Goal: Transaction & Acquisition: Purchase product/service

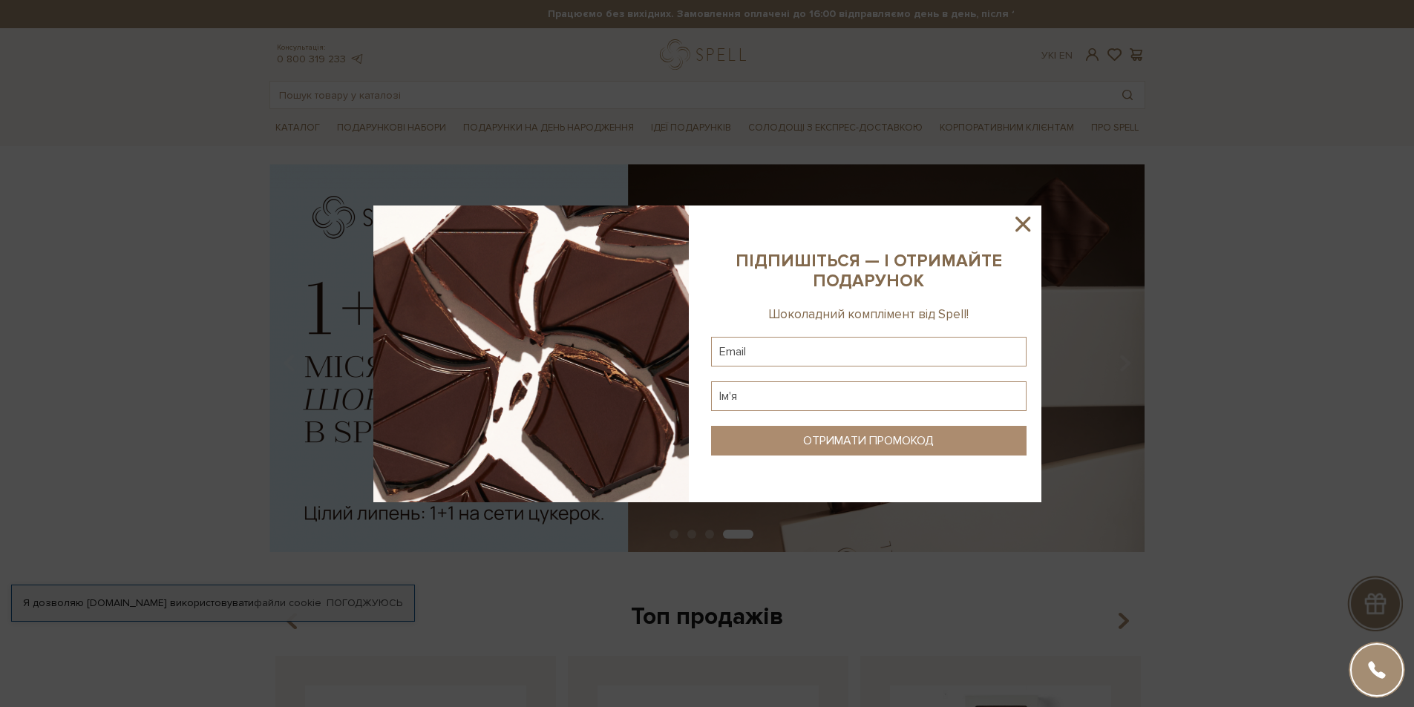
click at [1018, 222] on icon at bounding box center [1022, 223] width 25 height 25
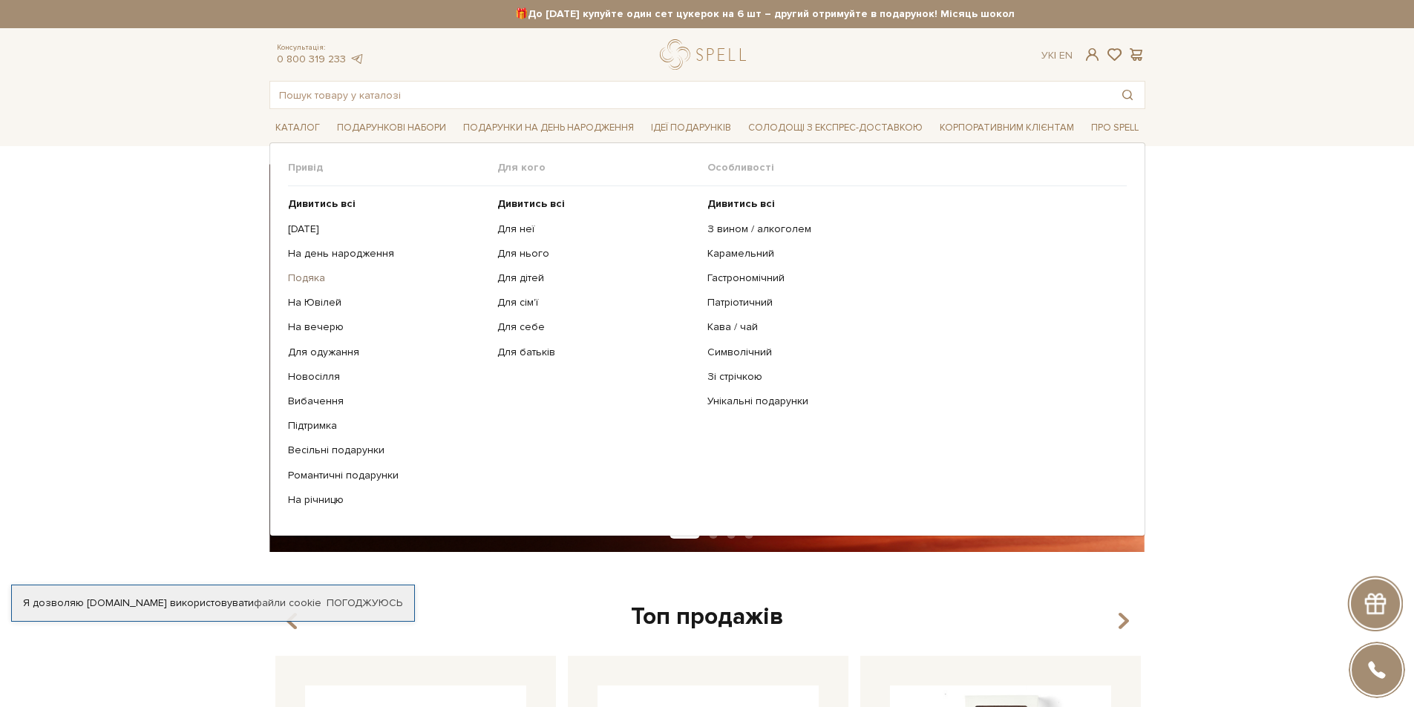
click at [304, 275] on link "Подяка" at bounding box center [387, 278] width 199 height 13
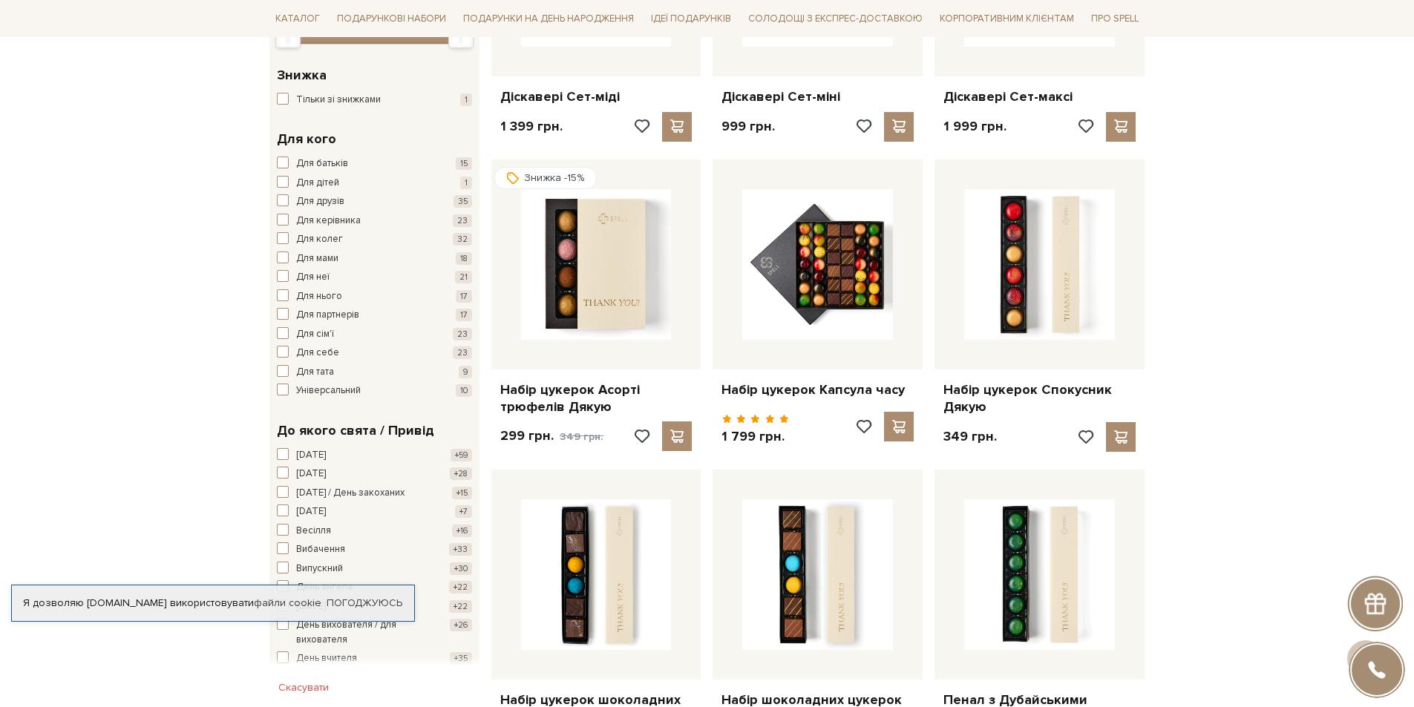
scroll to position [445, 0]
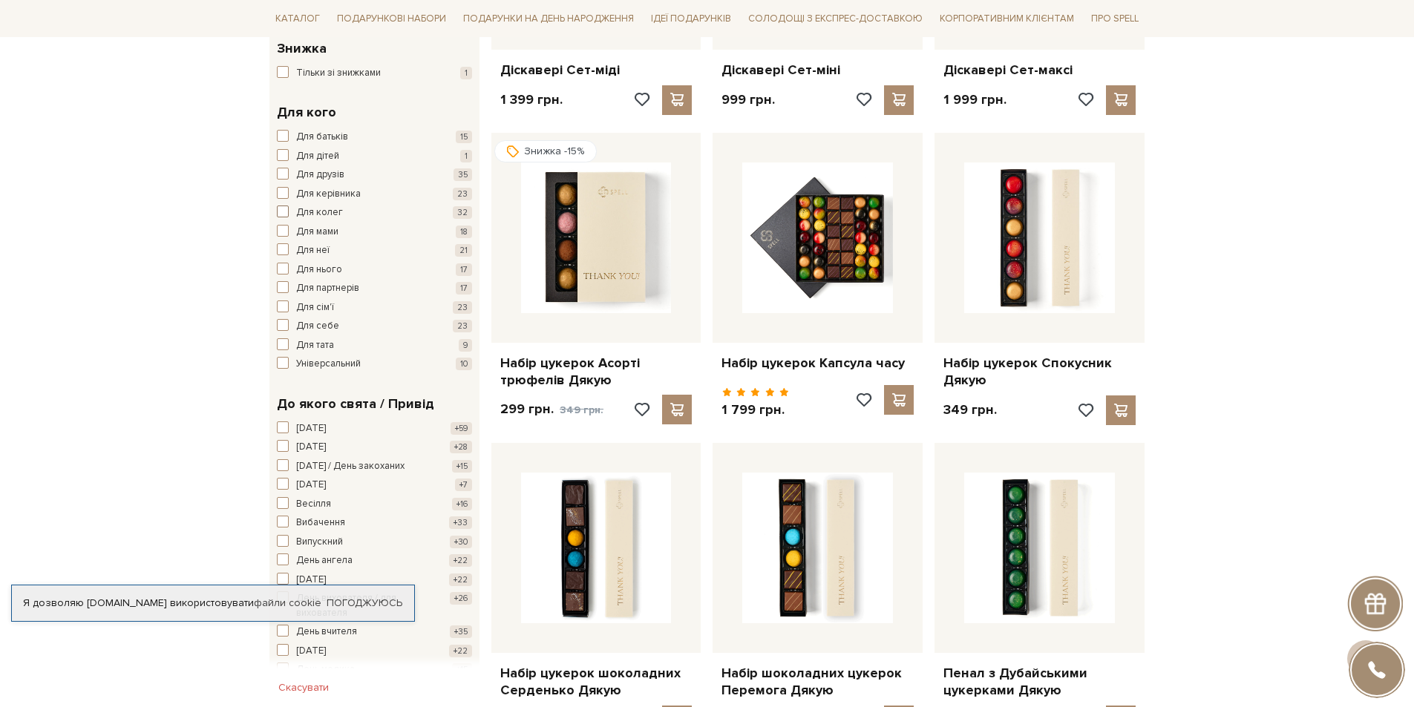
click at [286, 211] on span "button" at bounding box center [283, 212] width 12 height 12
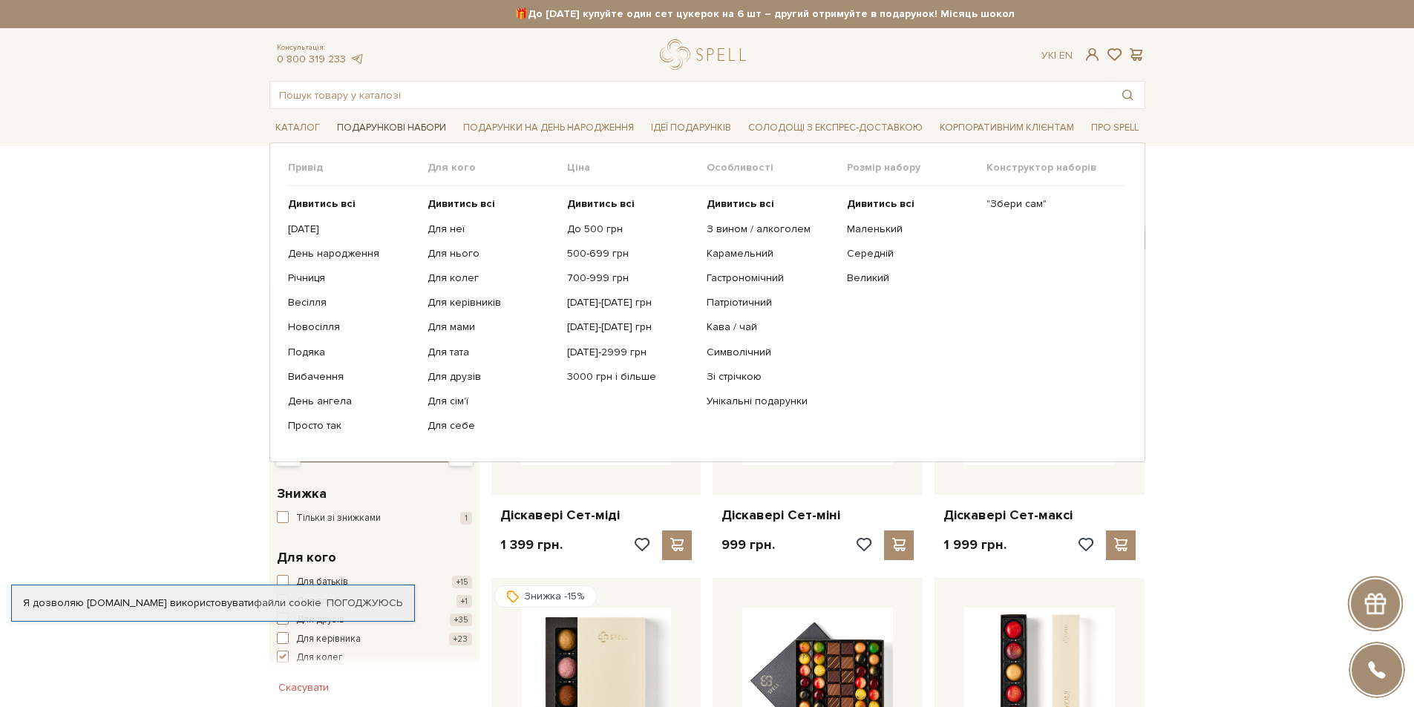
click at [398, 123] on span "Подарункові набори" at bounding box center [391, 128] width 121 height 23
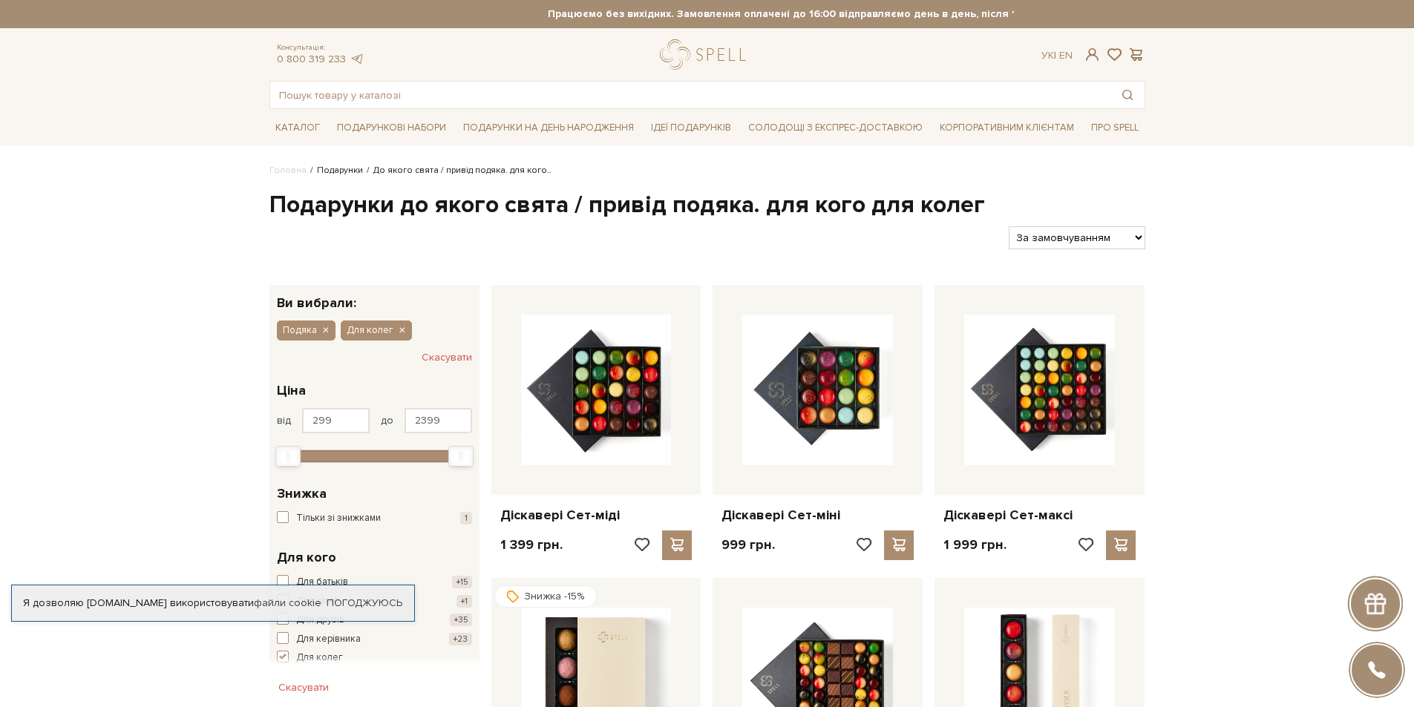
click at [332, 170] on link "Подарунки" at bounding box center [340, 170] width 46 height 11
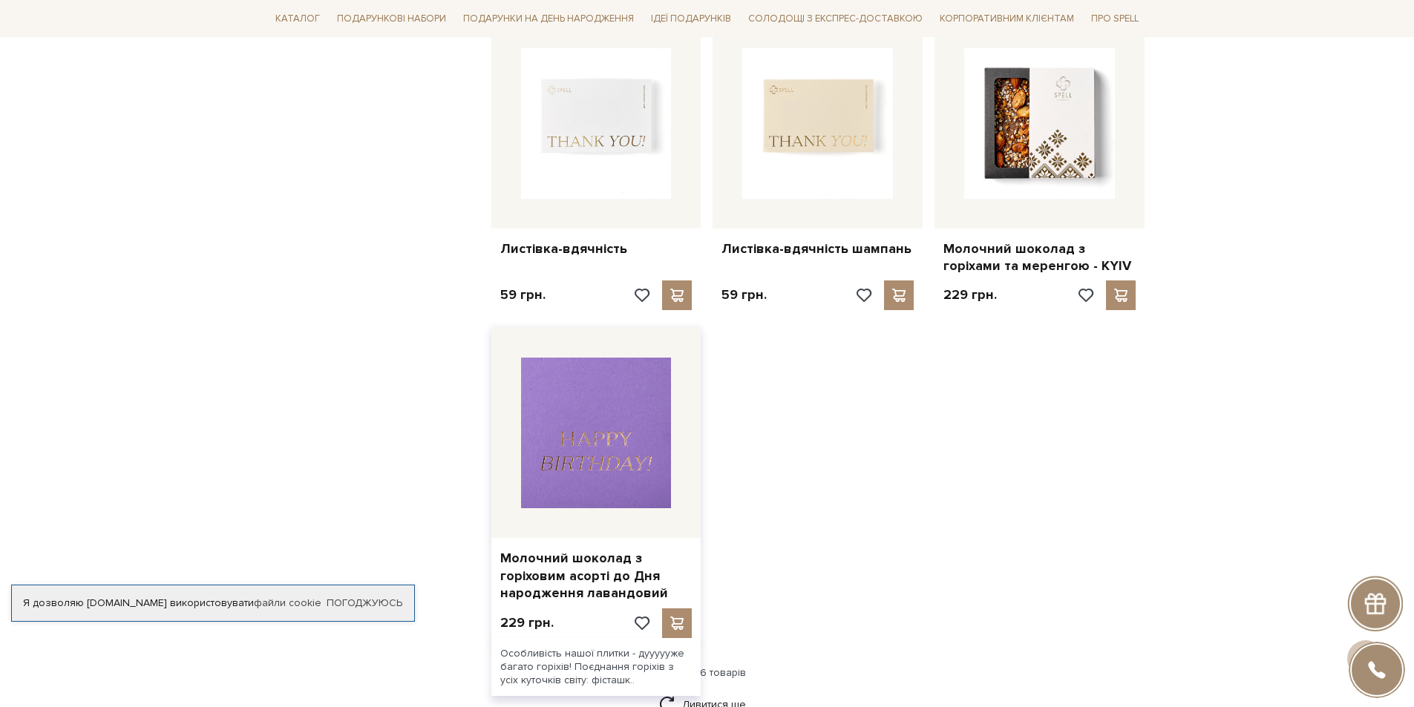
scroll to position [1633, 0]
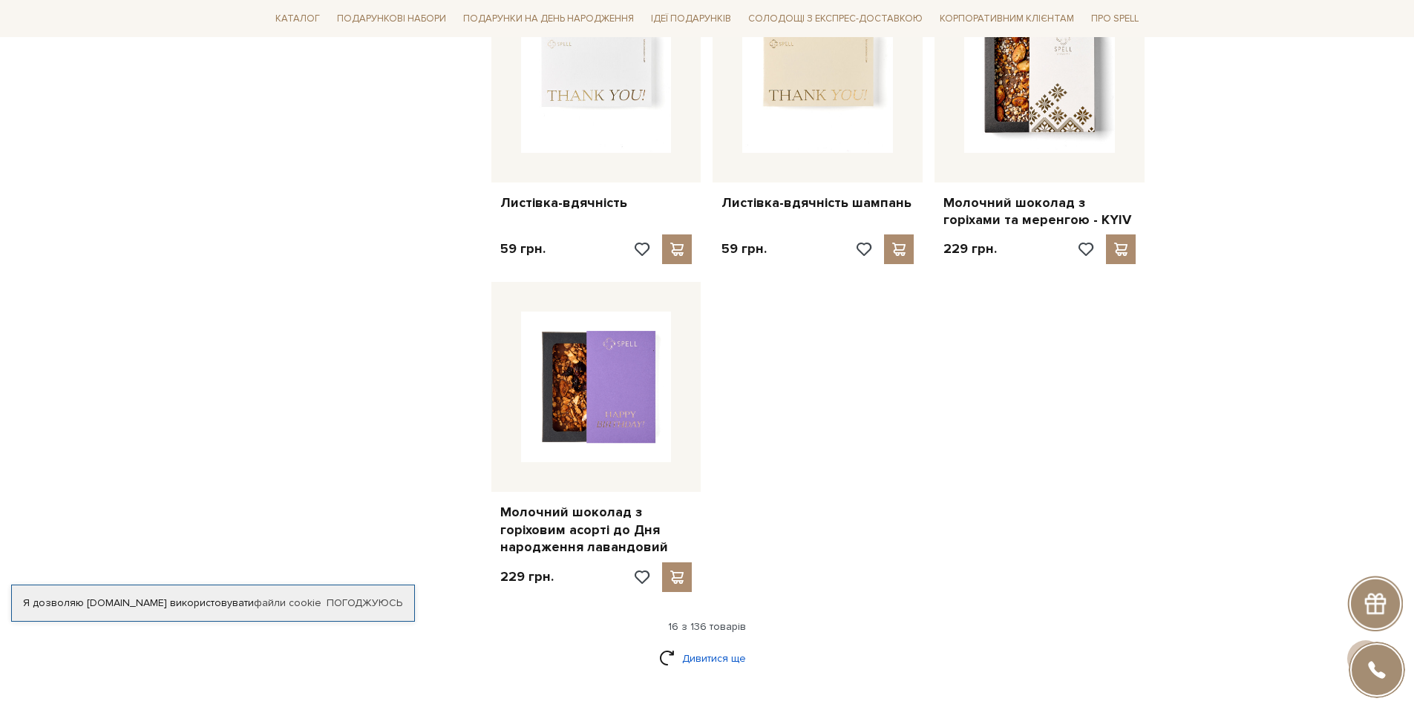
click at [710, 646] on link "Дивитися ще" at bounding box center [707, 659] width 96 height 26
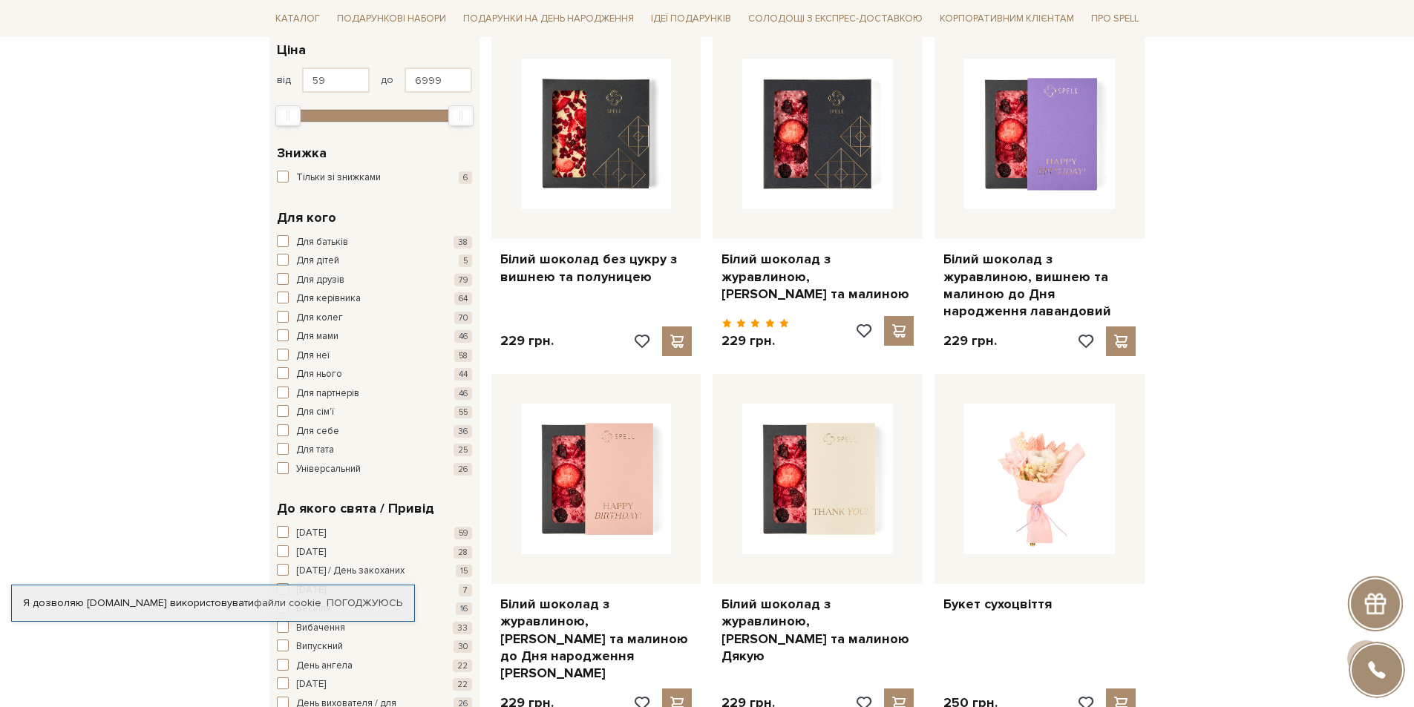
scroll to position [74, 0]
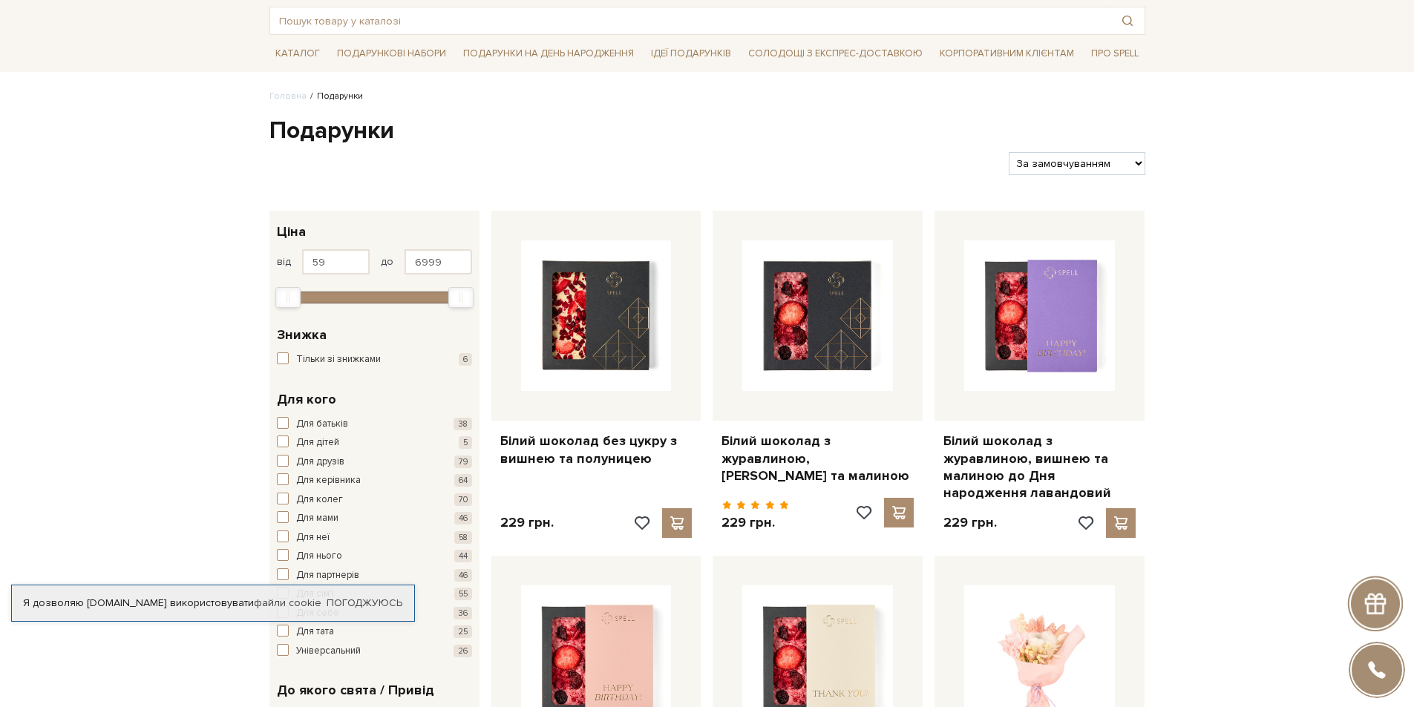
click at [1057, 171] on select "За замовчуванням За Ціною (зростання) За Ціною (зменшення) Новинки За популярні…" at bounding box center [1076, 163] width 136 height 23
select select "https://spellchocolate.com/podarunki/?sort=p.price&order=DESC"
click at [1008, 152] on select "За замовчуванням За Ціною (зростання) За Ціною (зменшення) Новинки За популярні…" at bounding box center [1076, 163] width 136 height 23
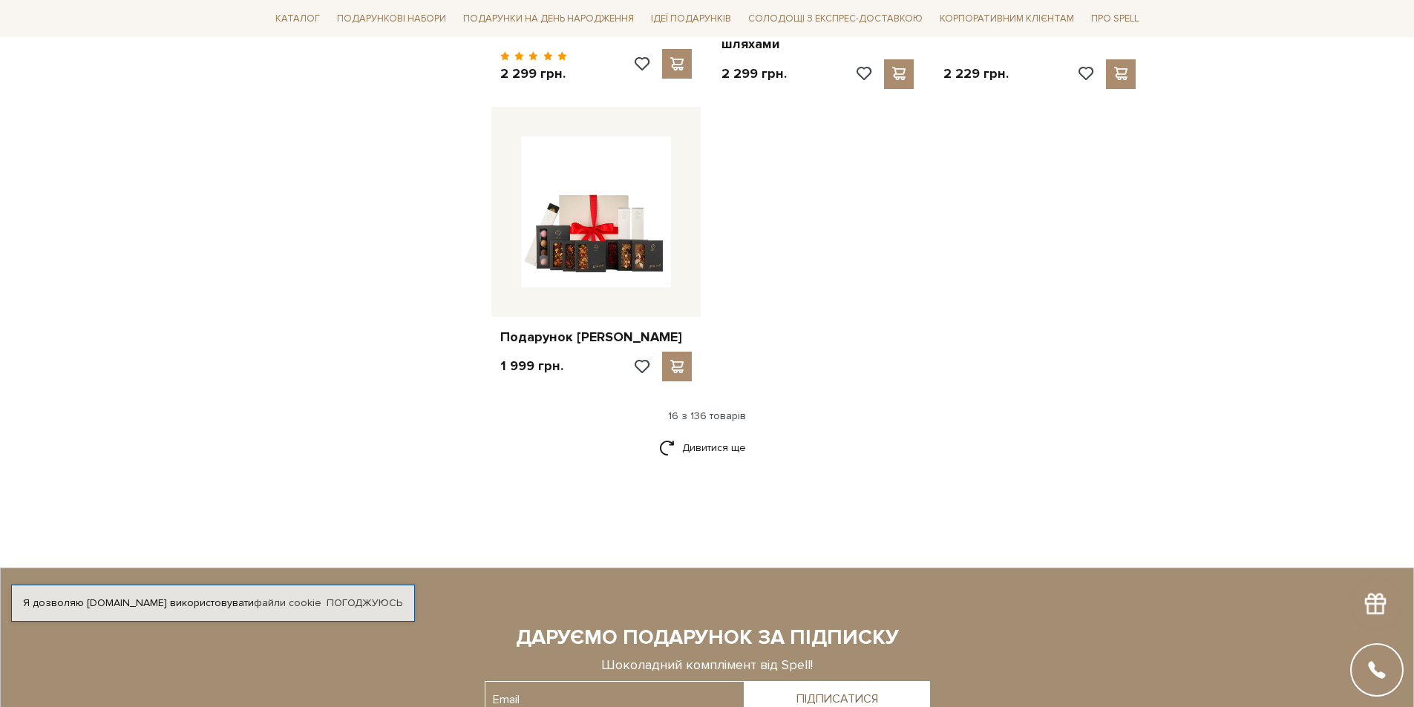
scroll to position [1855, 0]
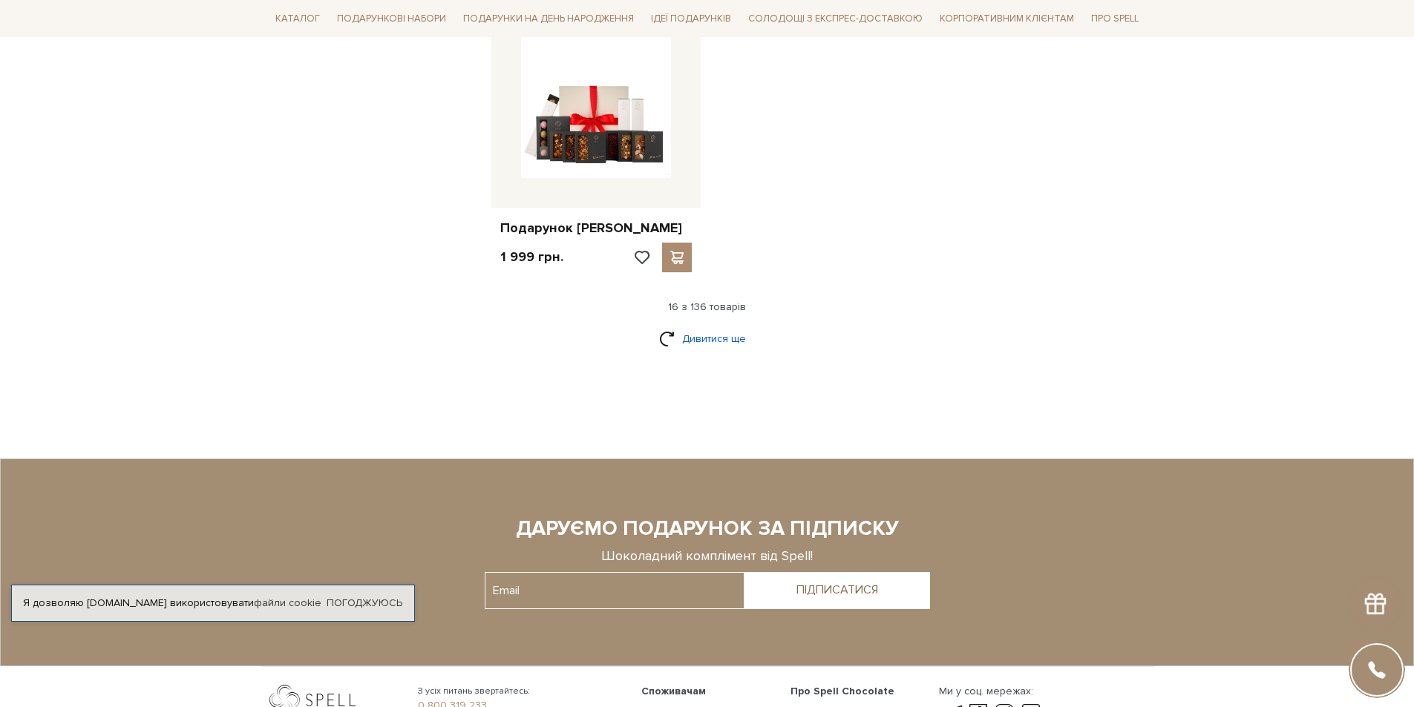
click at [700, 326] on link "Дивитися ще" at bounding box center [707, 339] width 96 height 26
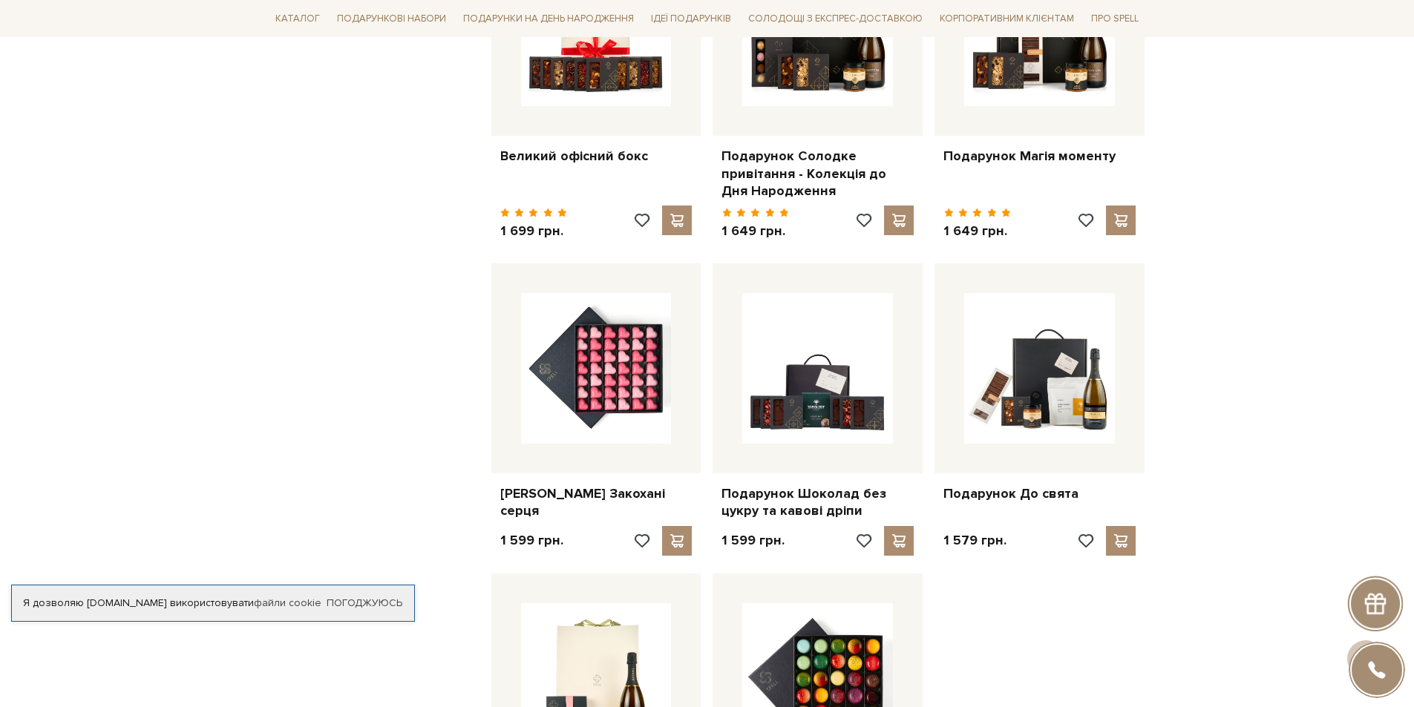
scroll to position [3117, 0]
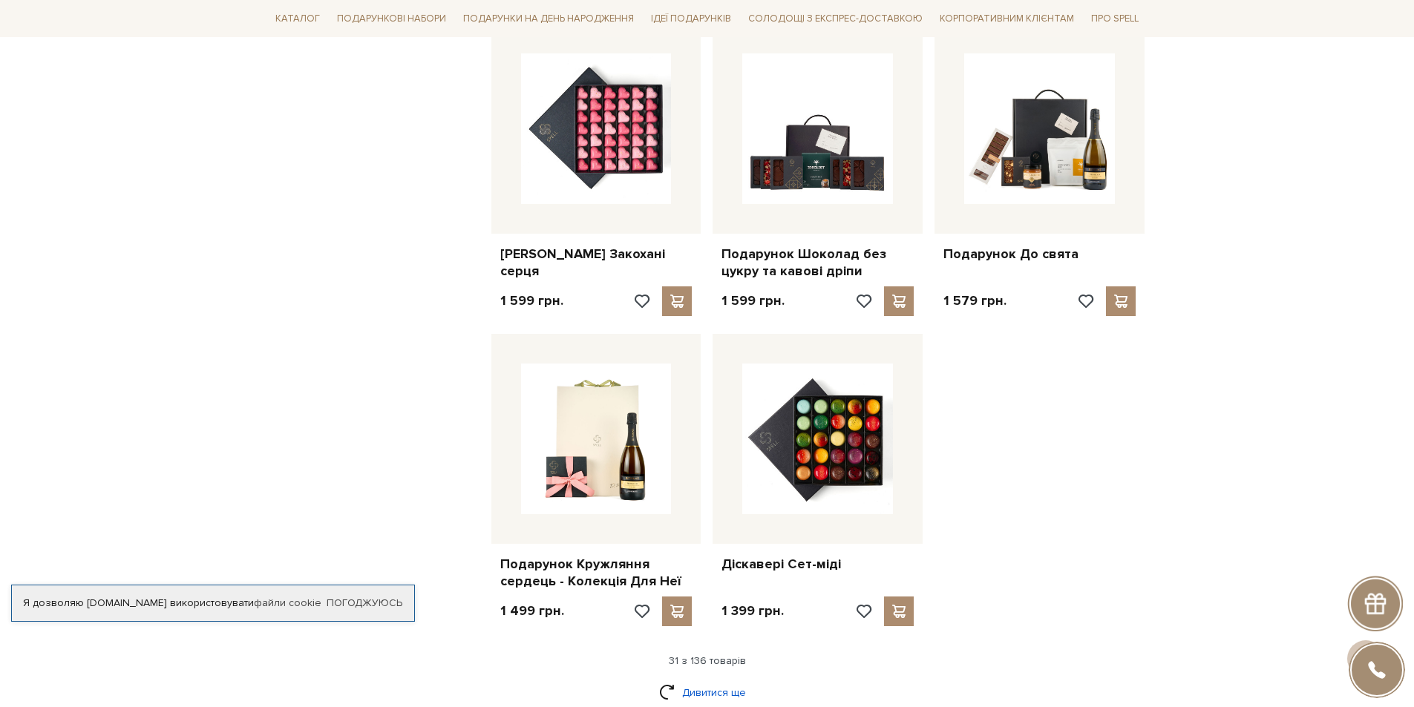
click at [718, 680] on link "Дивитися ще" at bounding box center [707, 693] width 96 height 26
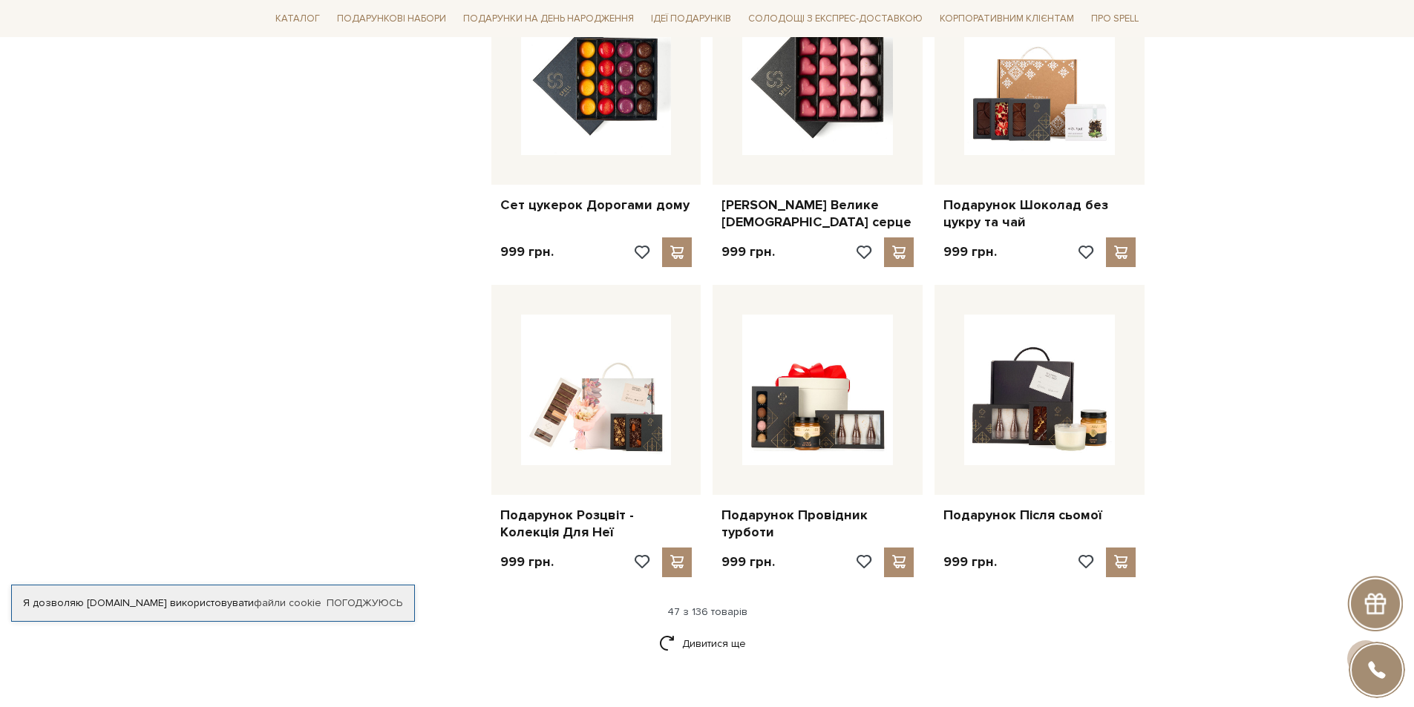
scroll to position [4749, 0]
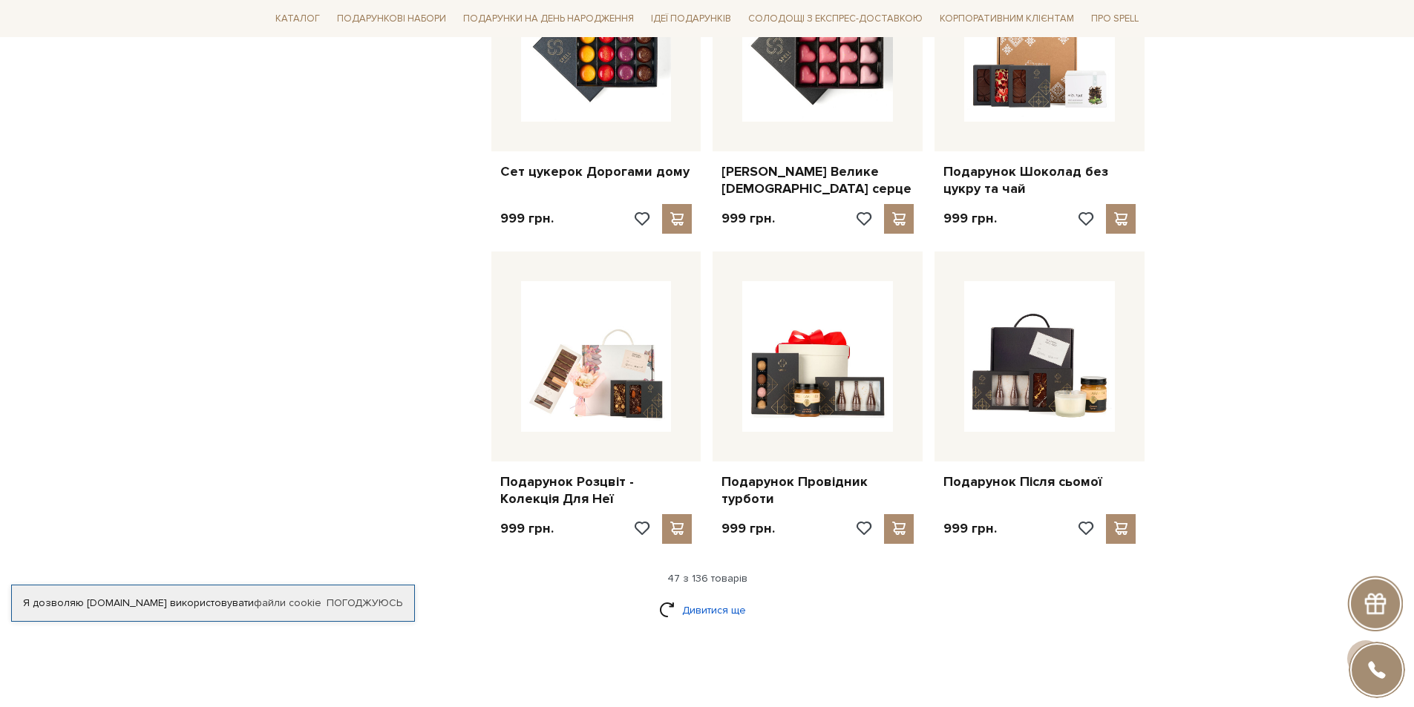
click at [715, 597] on link "Дивитися ще" at bounding box center [707, 610] width 96 height 26
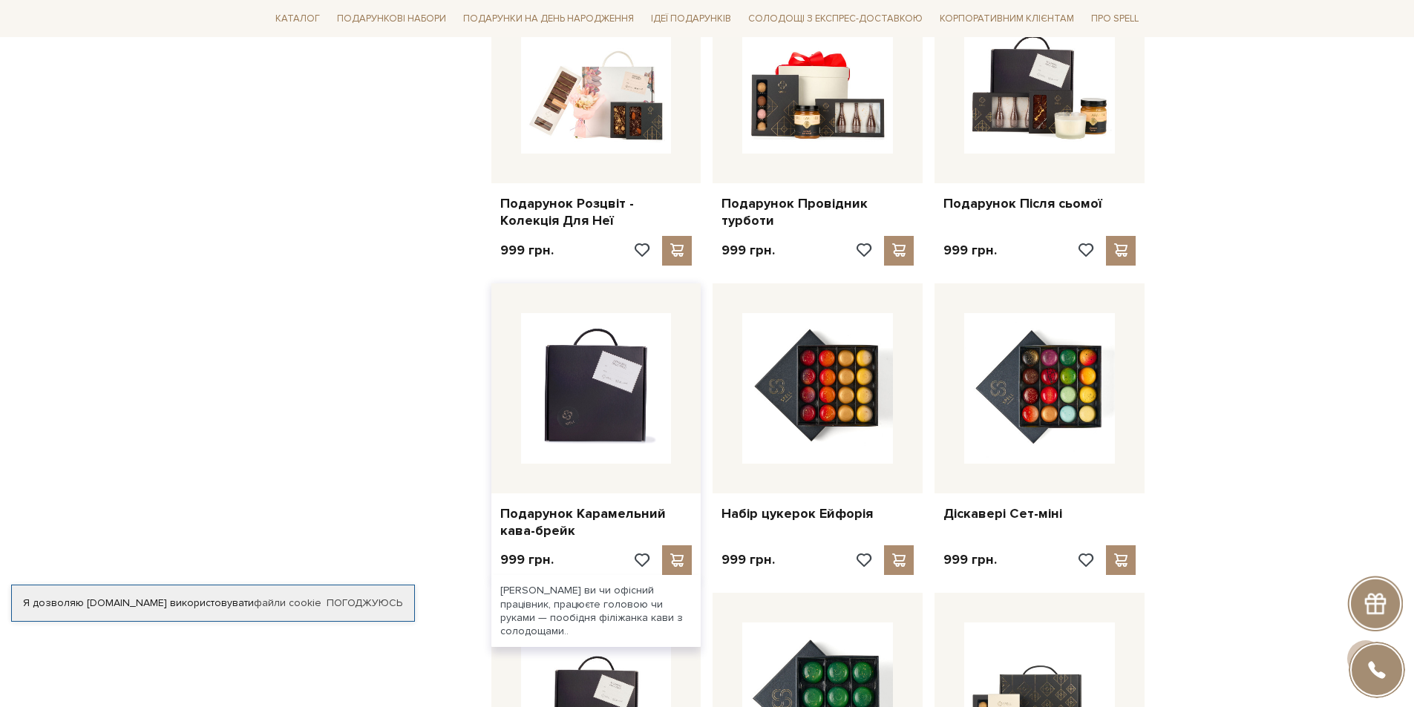
scroll to position [5120, 0]
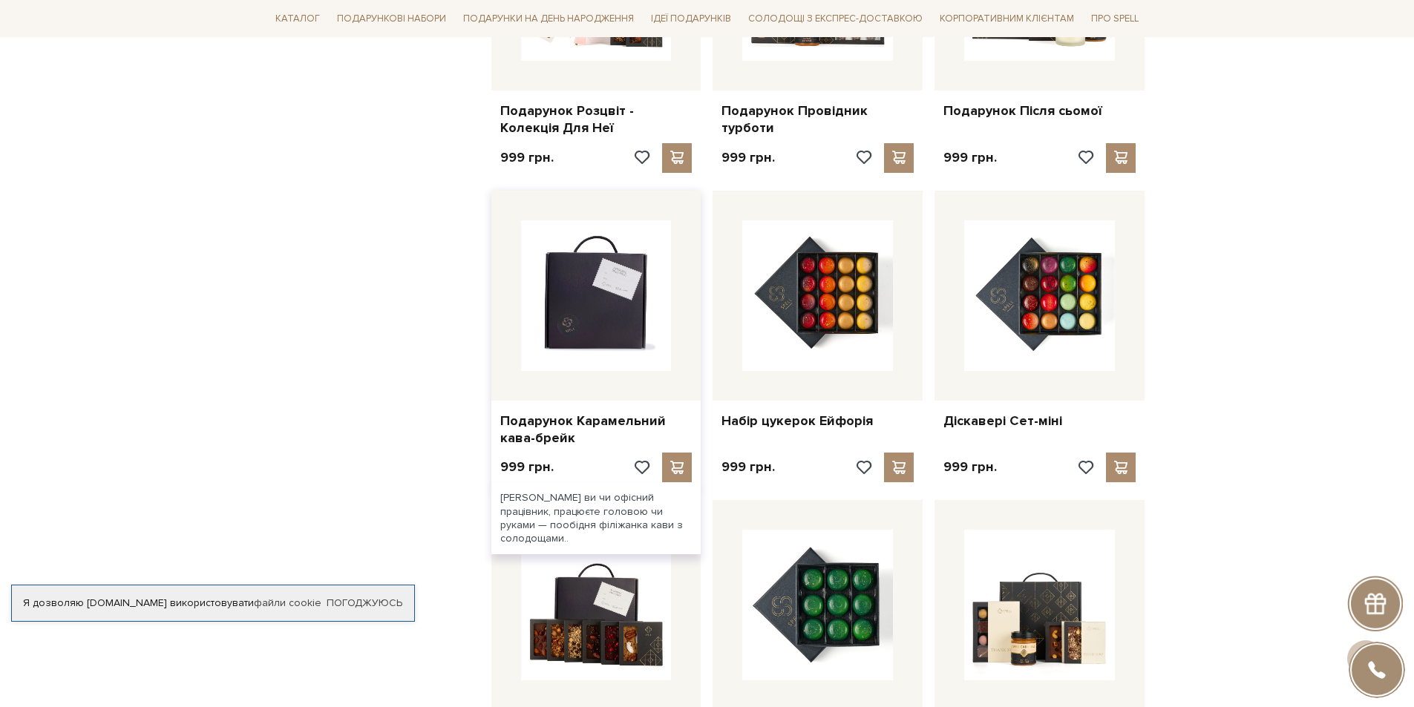
click at [610, 283] on img at bounding box center [596, 295] width 151 height 151
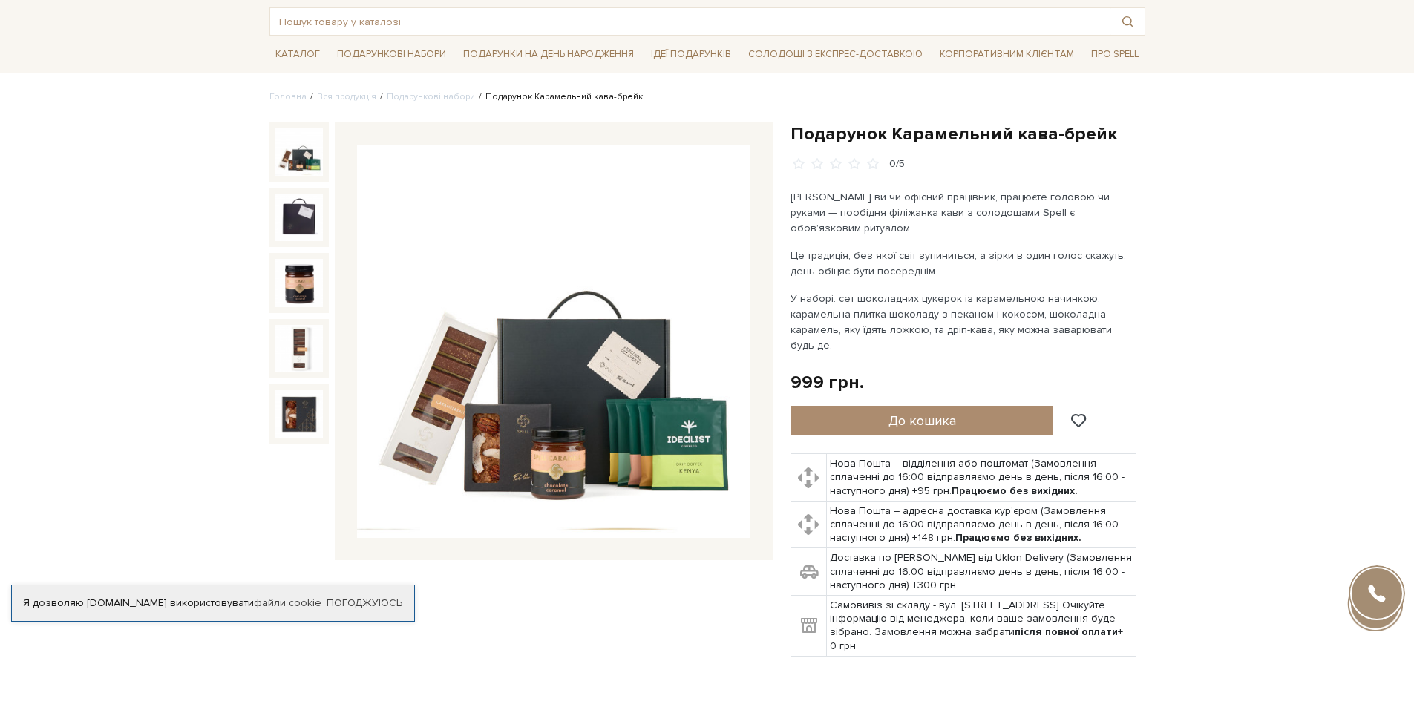
scroll to position [74, 0]
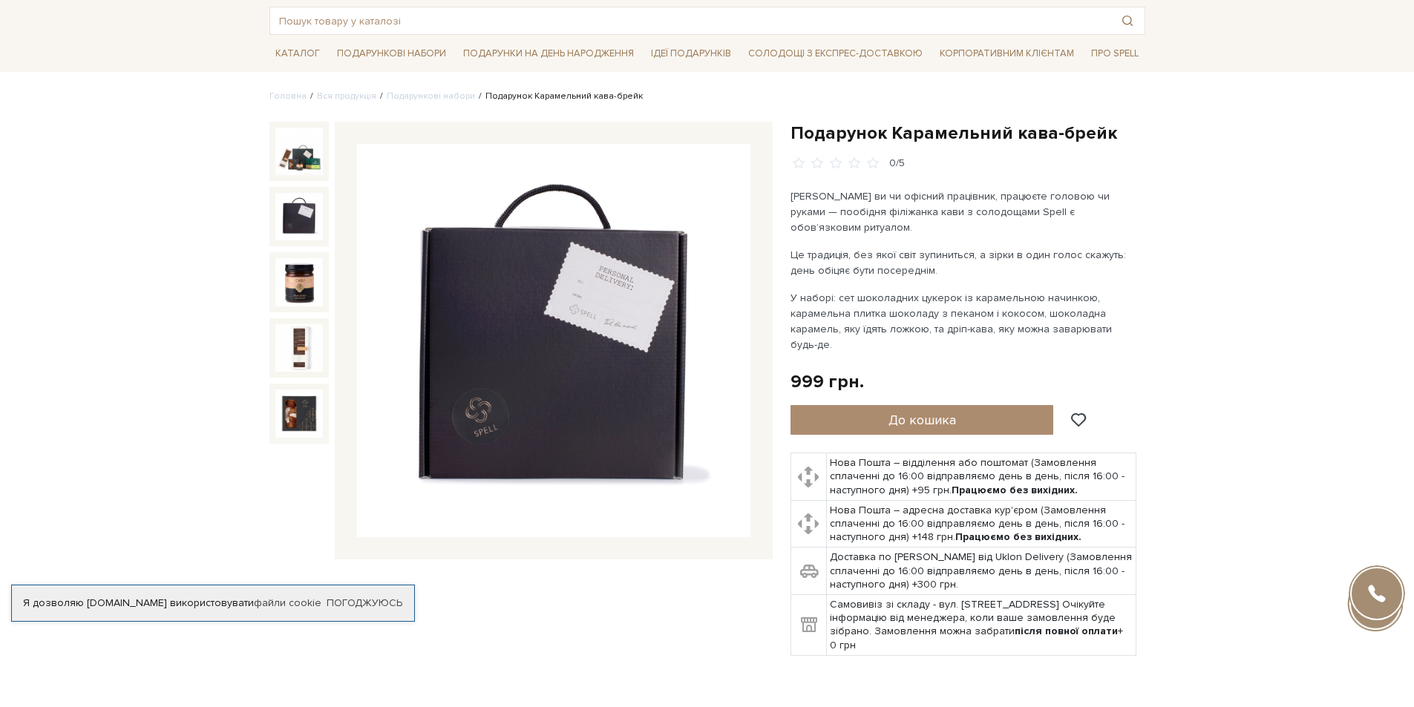
click at [299, 206] on img at bounding box center [298, 216] width 47 height 47
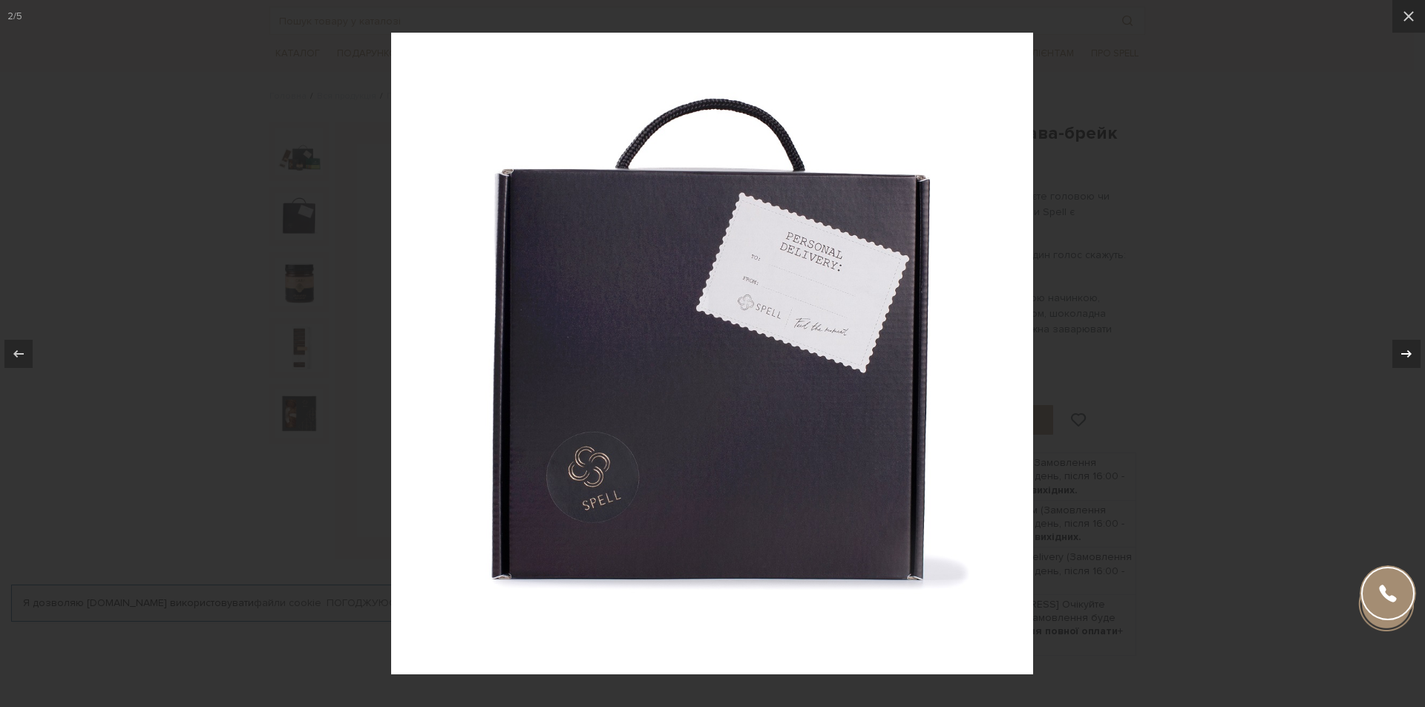
click at [1395, 352] on div at bounding box center [1406, 354] width 28 height 28
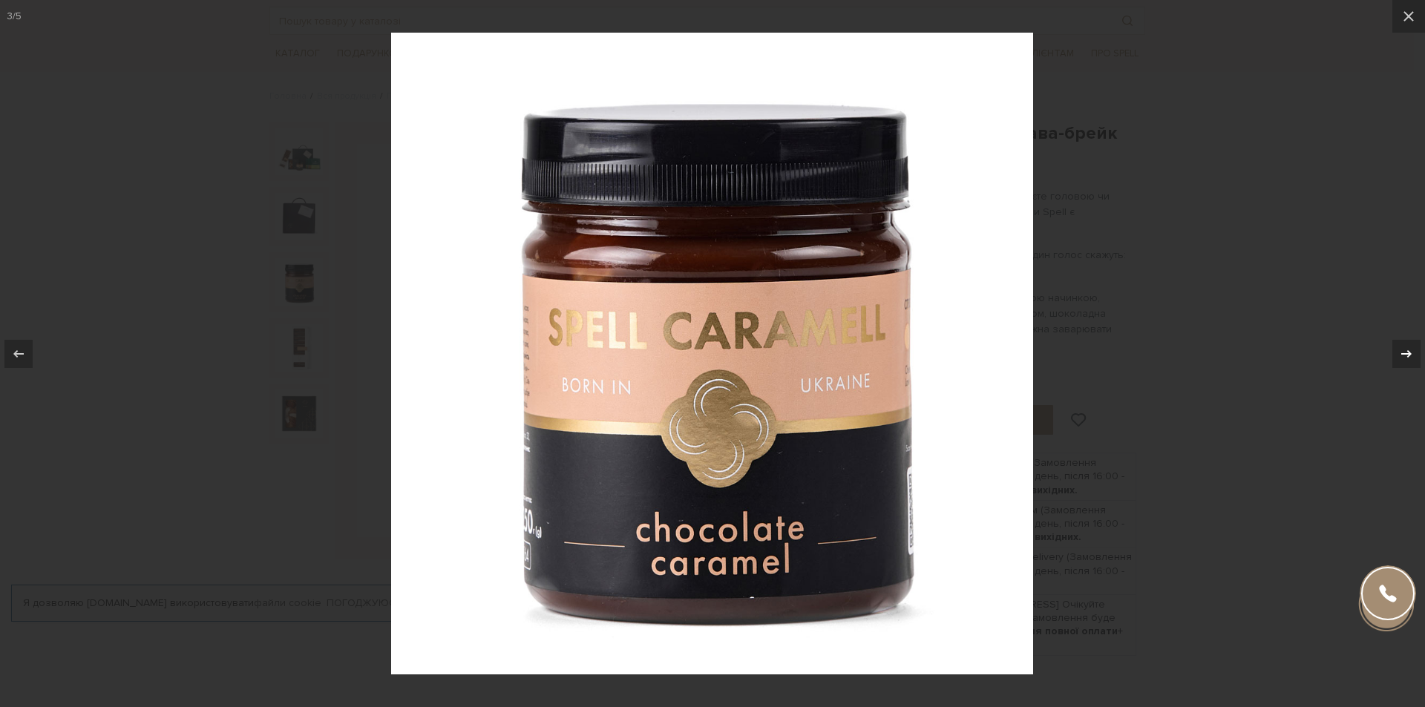
click at [1395, 352] on div at bounding box center [1406, 354] width 28 height 28
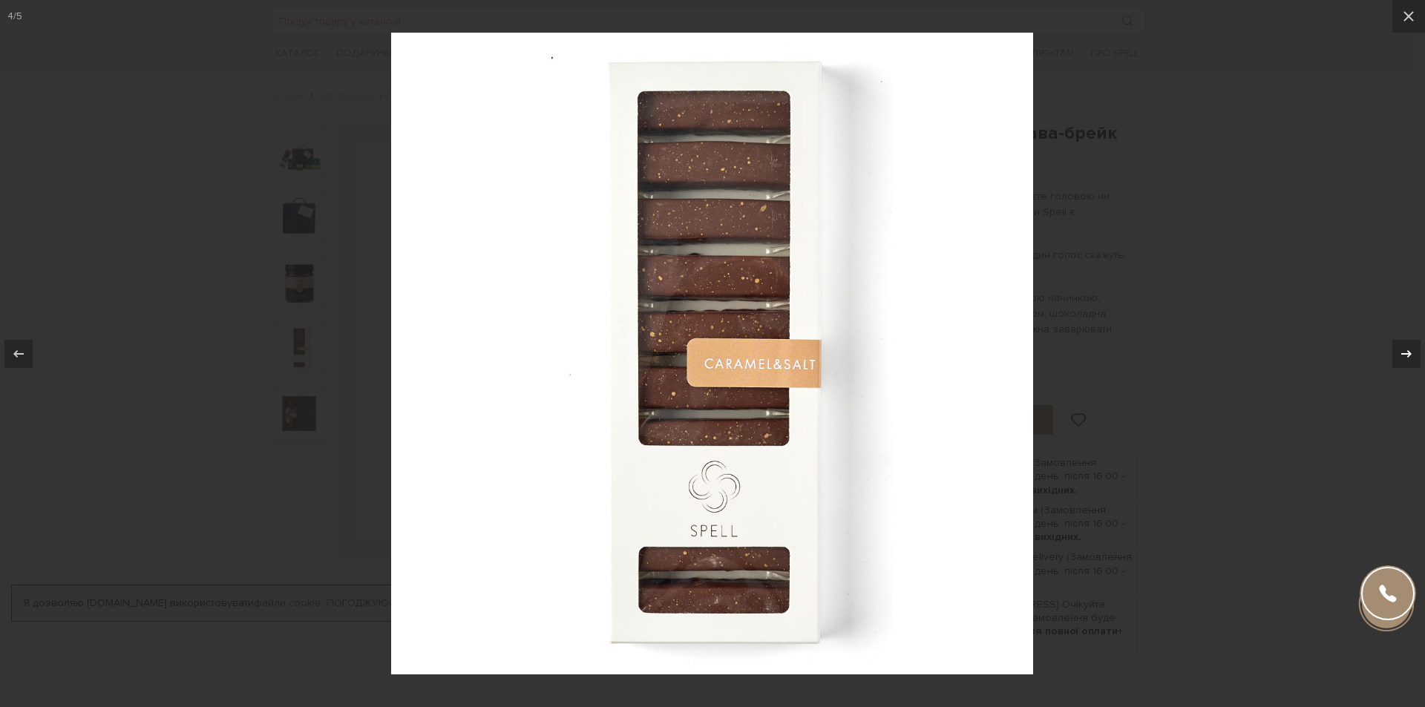
click at [1395, 352] on div at bounding box center [1406, 354] width 28 height 28
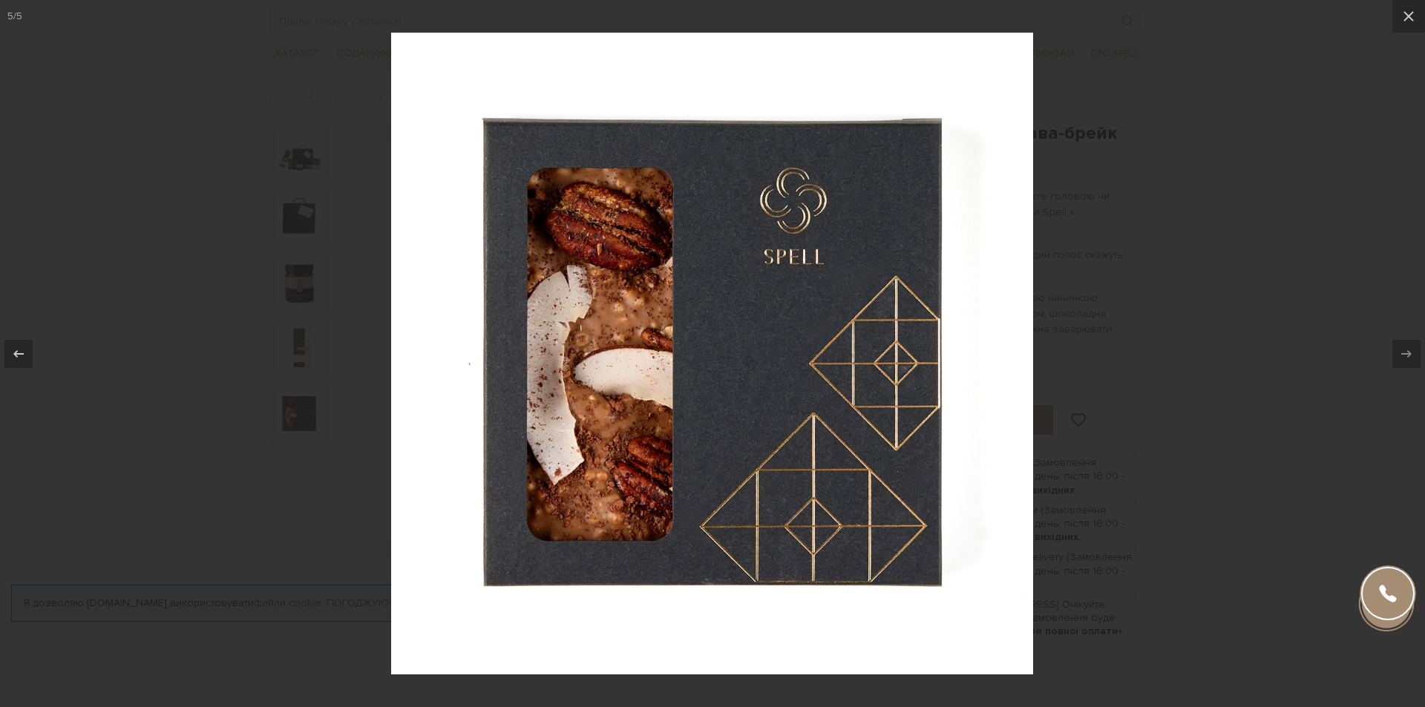
click at [1358, 155] on div at bounding box center [712, 353] width 1425 height 707
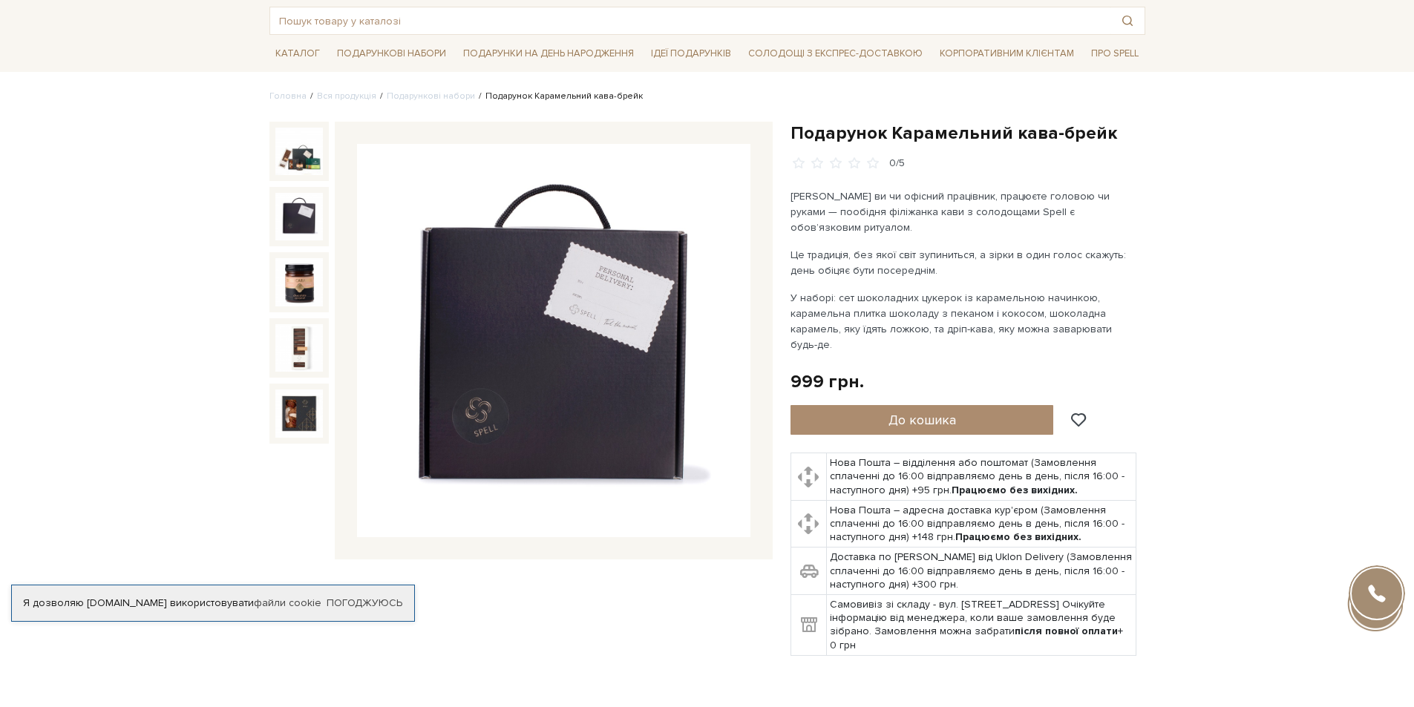
click at [975, 500] on td "Нова Пошта – адресна доставка кур'єром (Замовлення сплаченні до 16:00 відправля…" at bounding box center [981, 523] width 309 height 47
click at [1005, 62] on link "Корпоративним клієнтам" at bounding box center [1006, 53] width 146 height 25
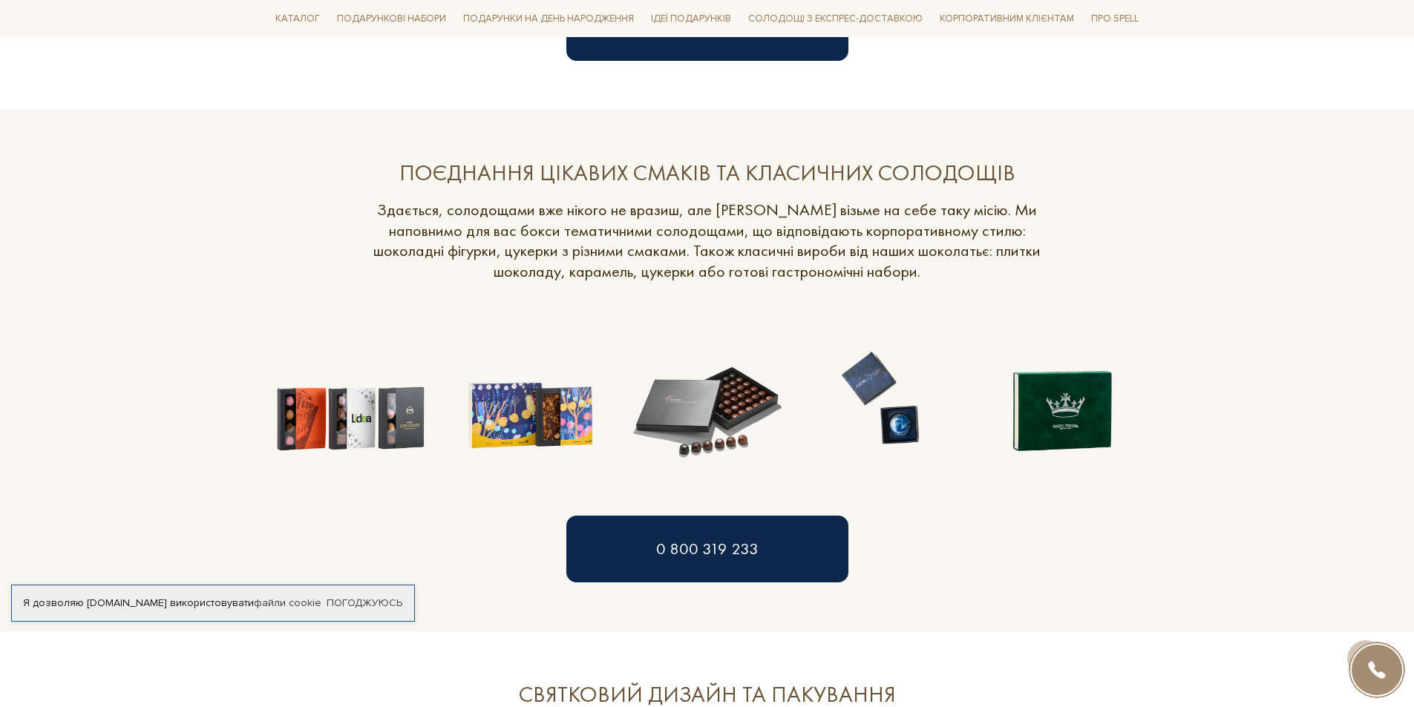
scroll to position [1261, 0]
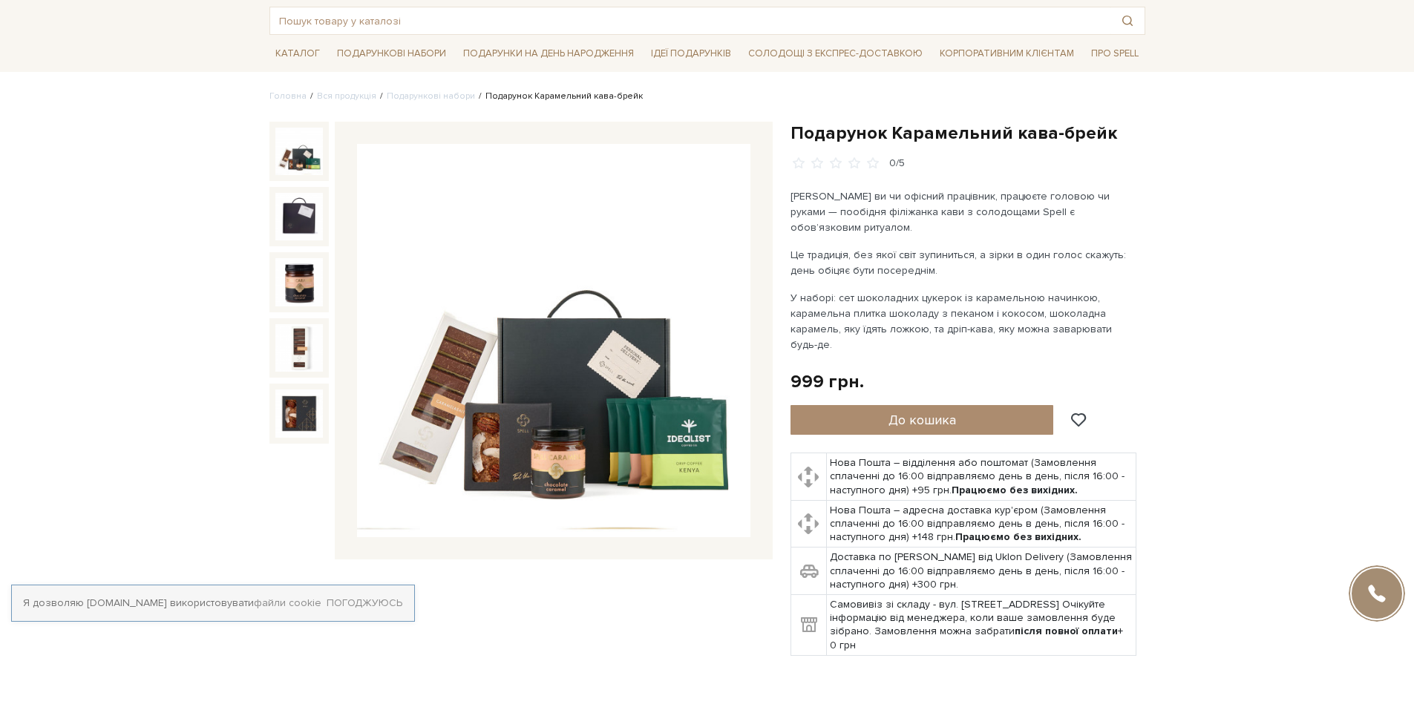
scroll to position [74, 0]
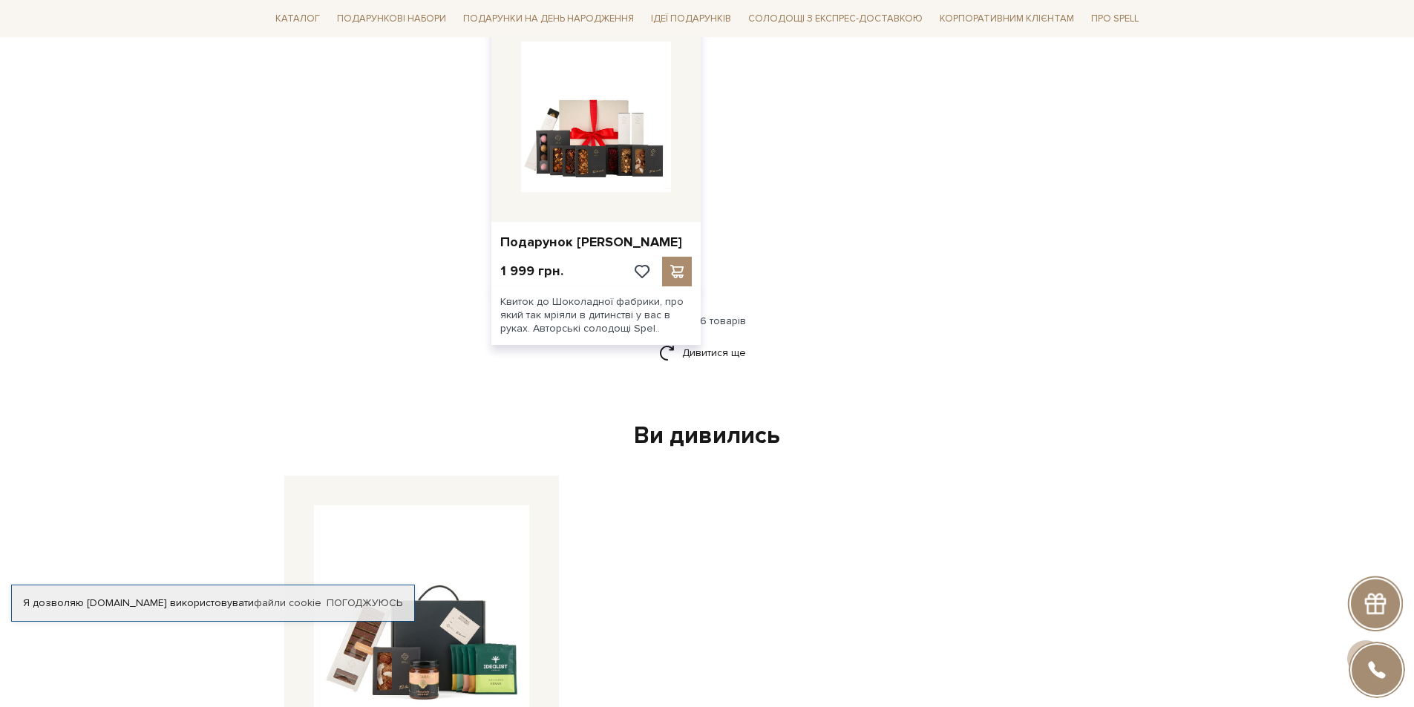
scroll to position [1628, 0]
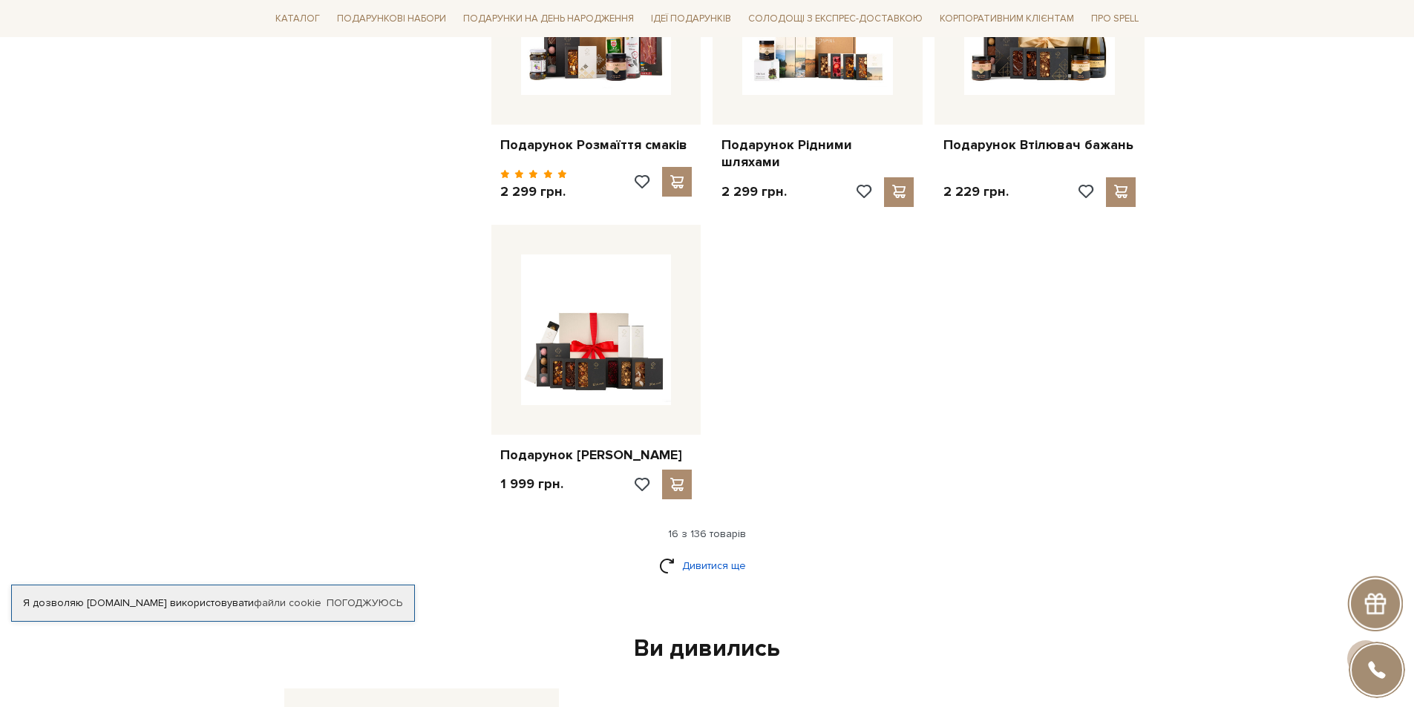
click at [736, 553] on link "Дивитися ще" at bounding box center [707, 566] width 96 height 26
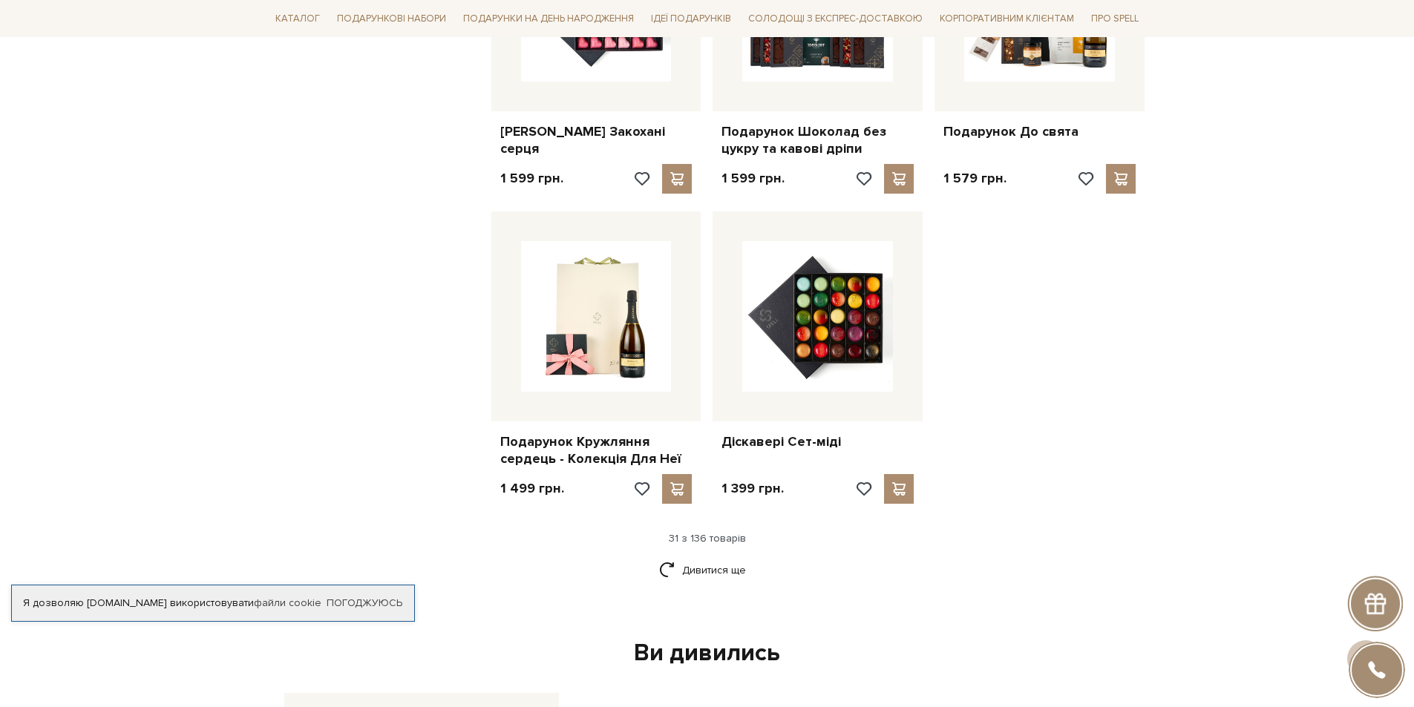
scroll to position [3409, 0]
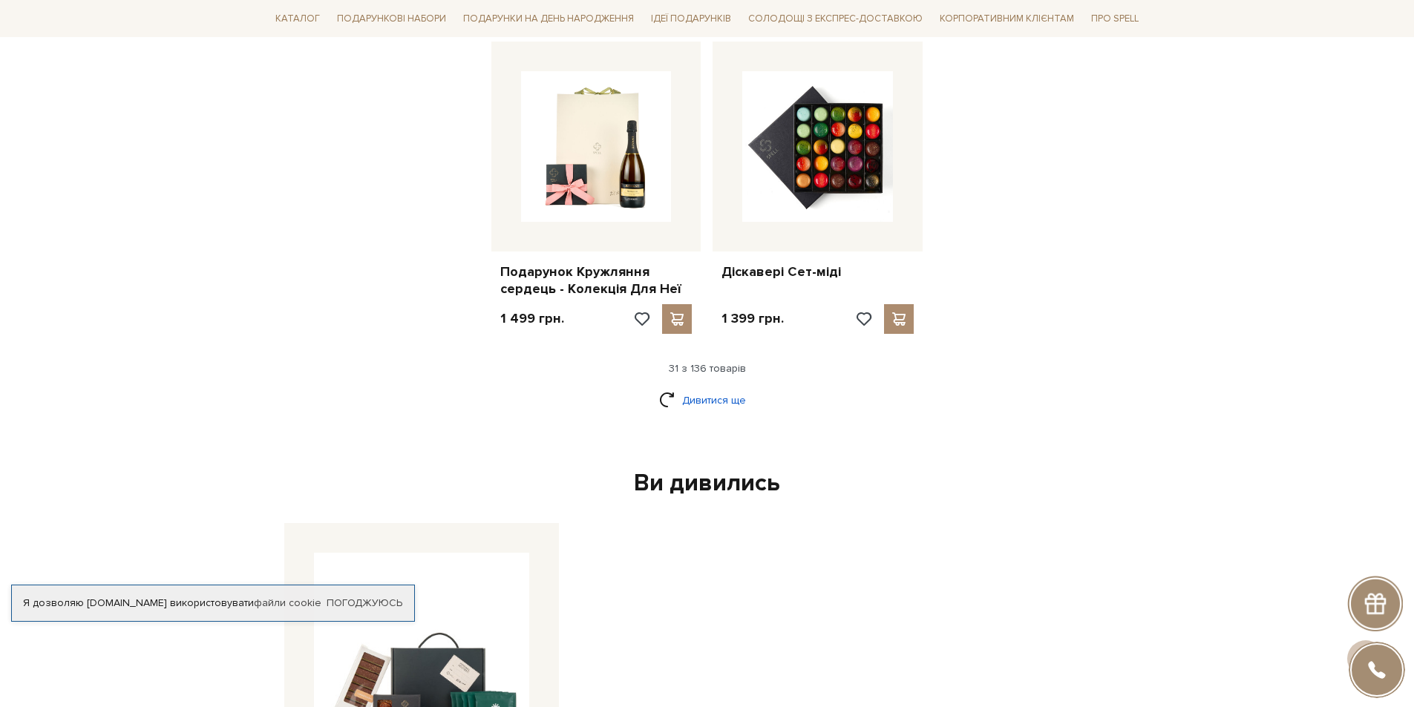
click at [708, 387] on link "Дивитися ще" at bounding box center [707, 400] width 96 height 26
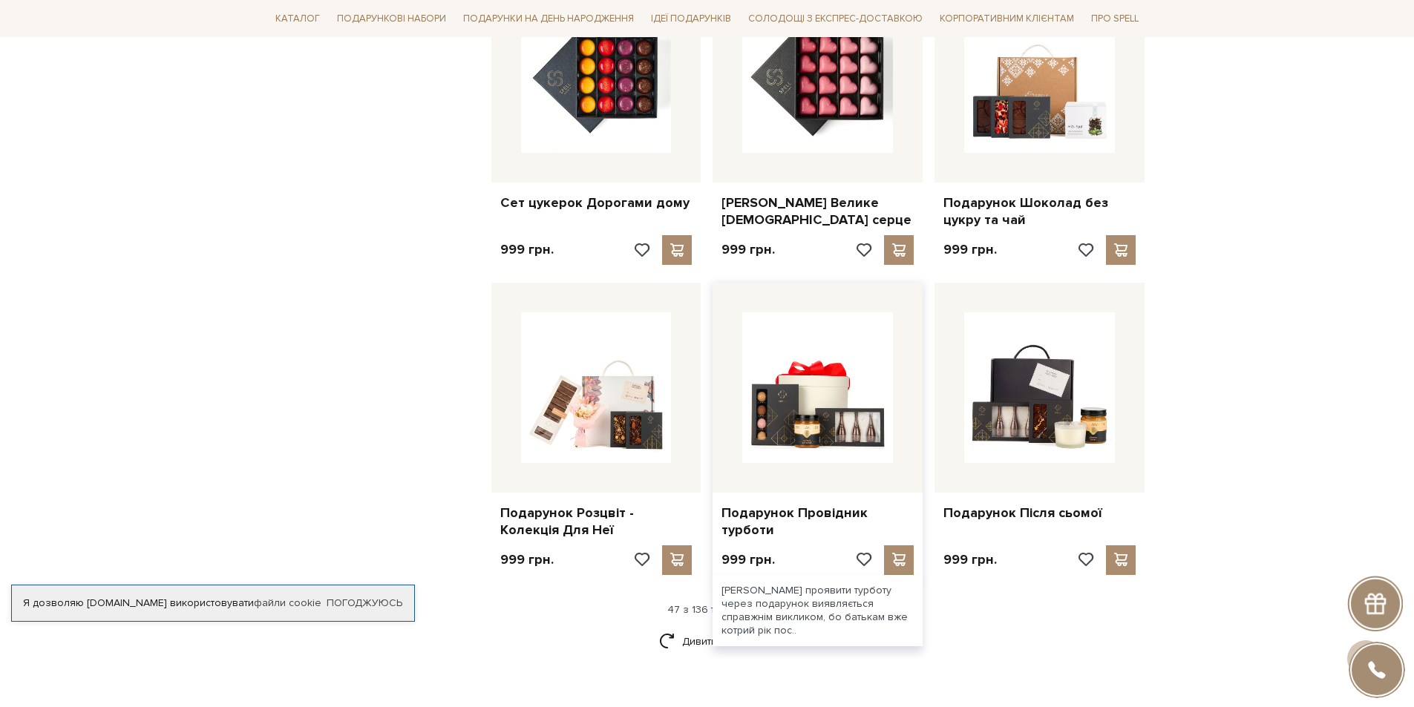
scroll to position [4745, 0]
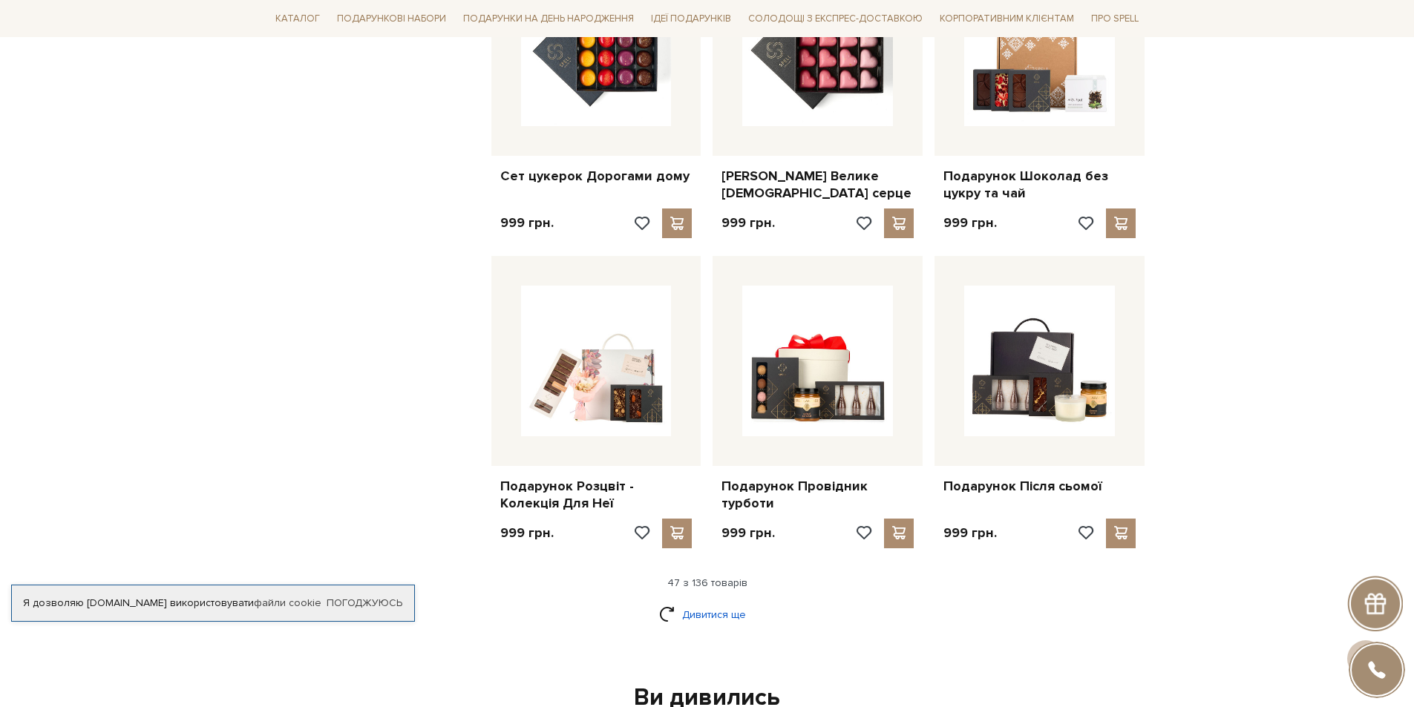
click at [695, 602] on link "Дивитися ще" at bounding box center [707, 615] width 96 height 26
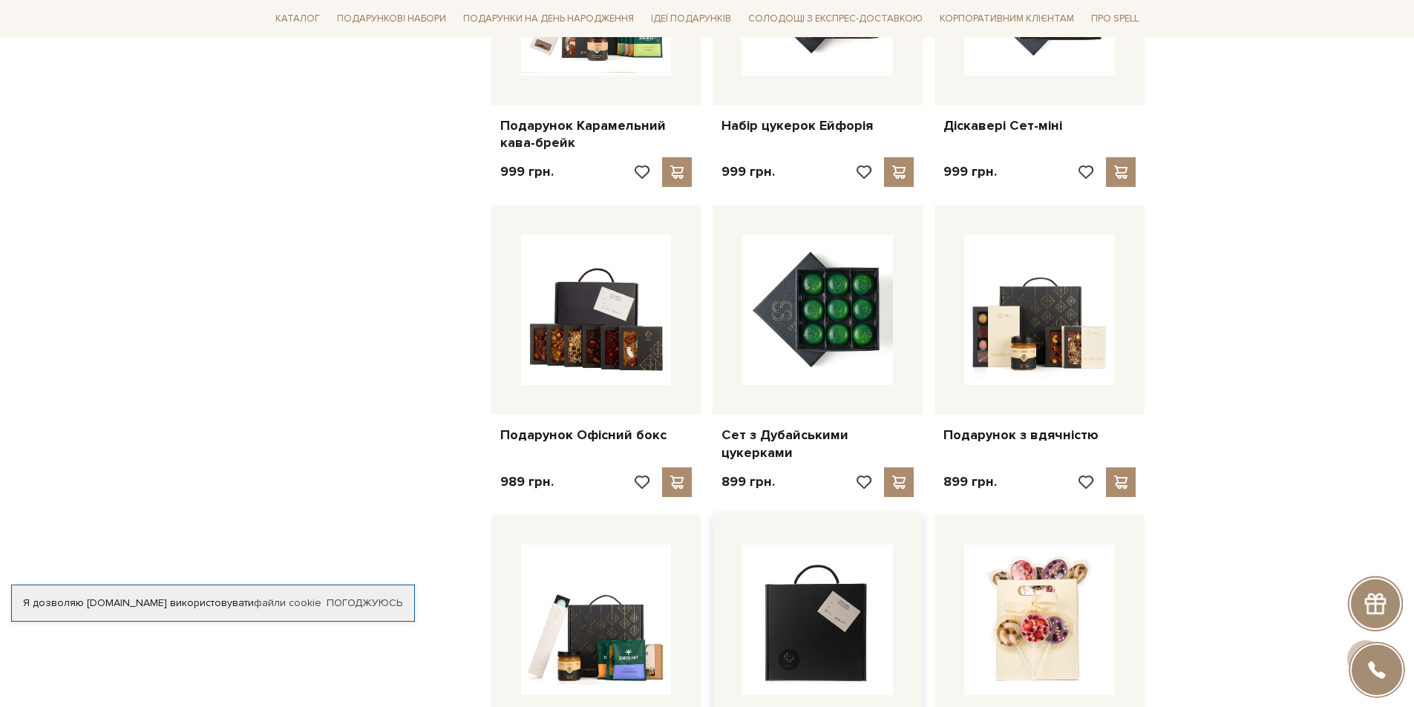
scroll to position [5412, 0]
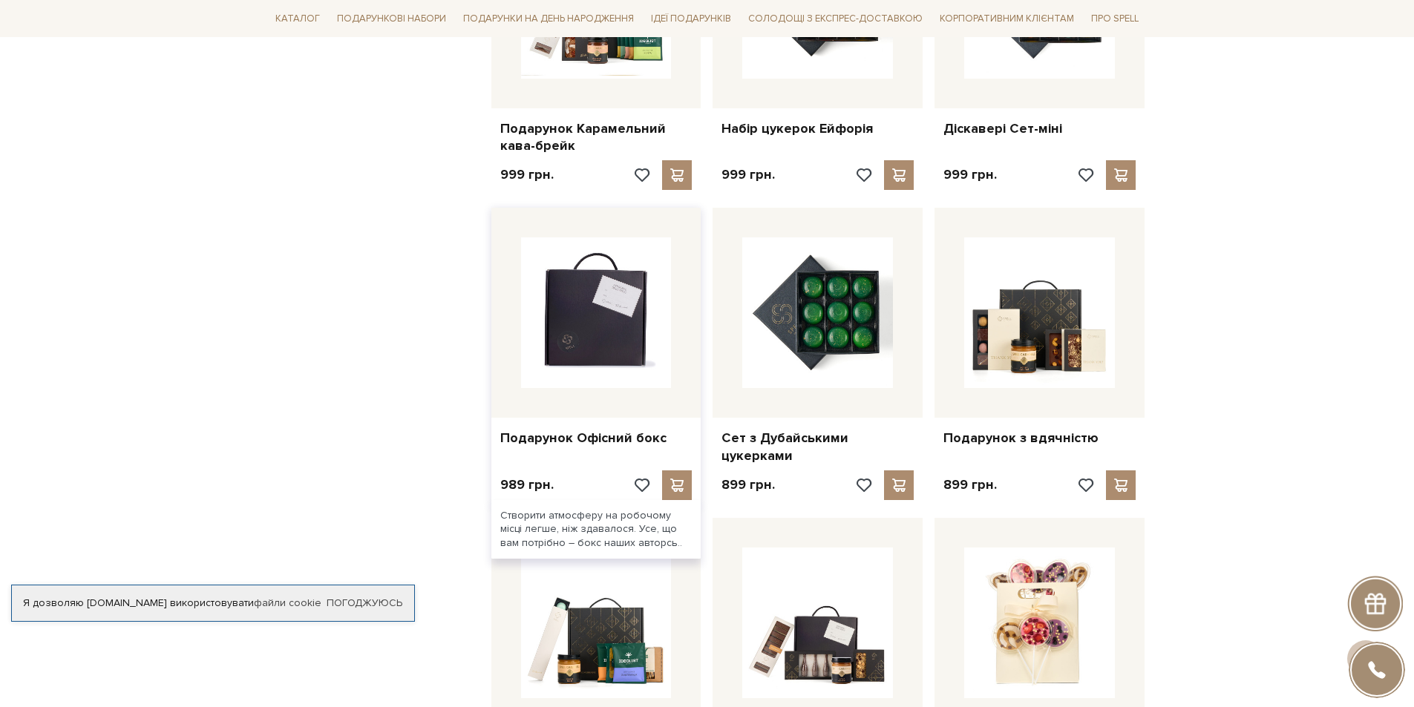
click at [562, 322] on img at bounding box center [596, 312] width 151 height 151
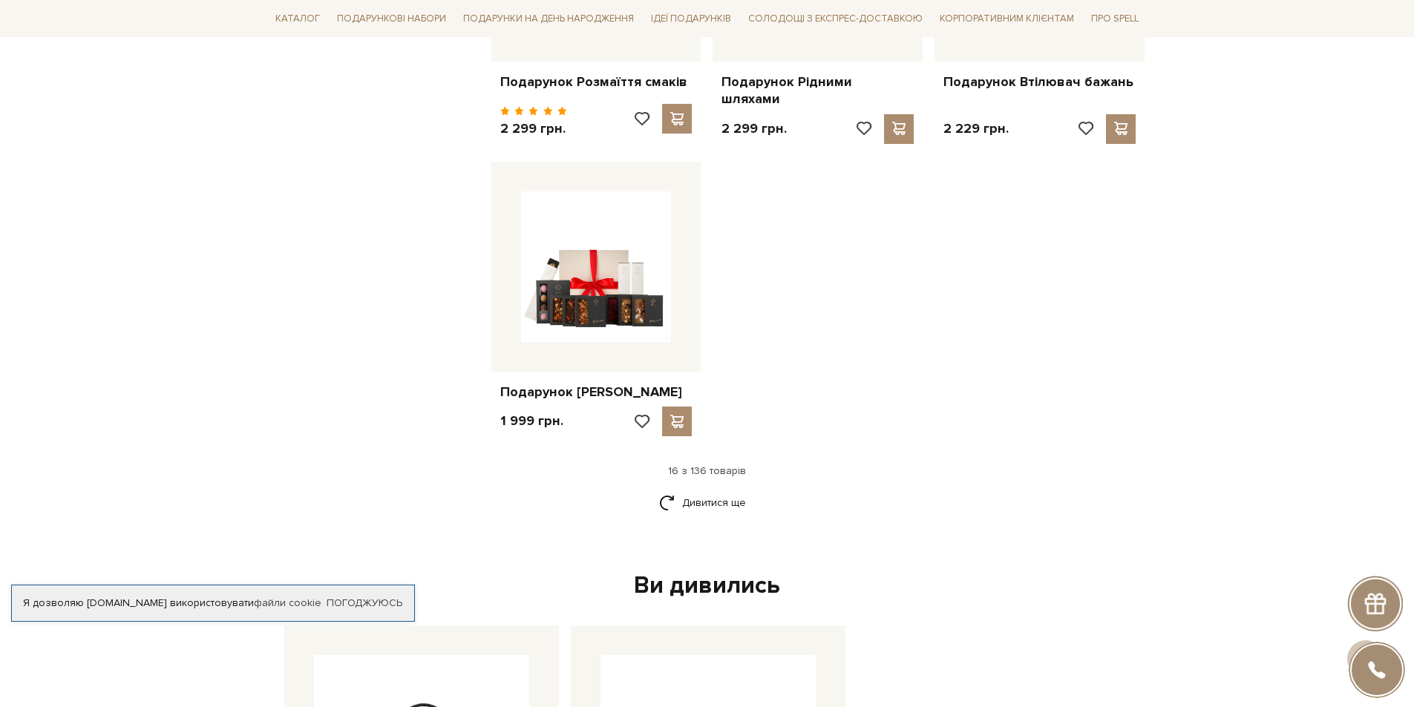
scroll to position [2058, 0]
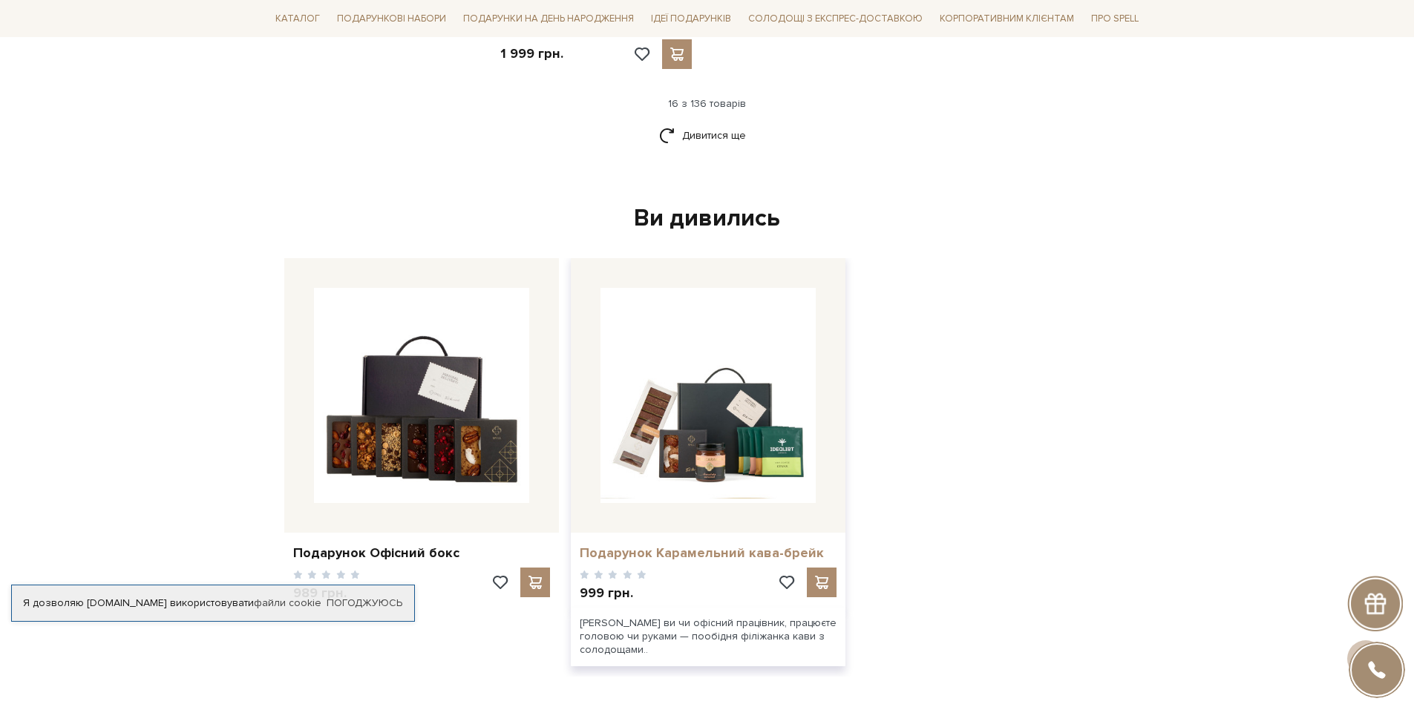
click at [712, 545] on link "Подарунок Карамельний кава-брейк" at bounding box center [708, 553] width 257 height 17
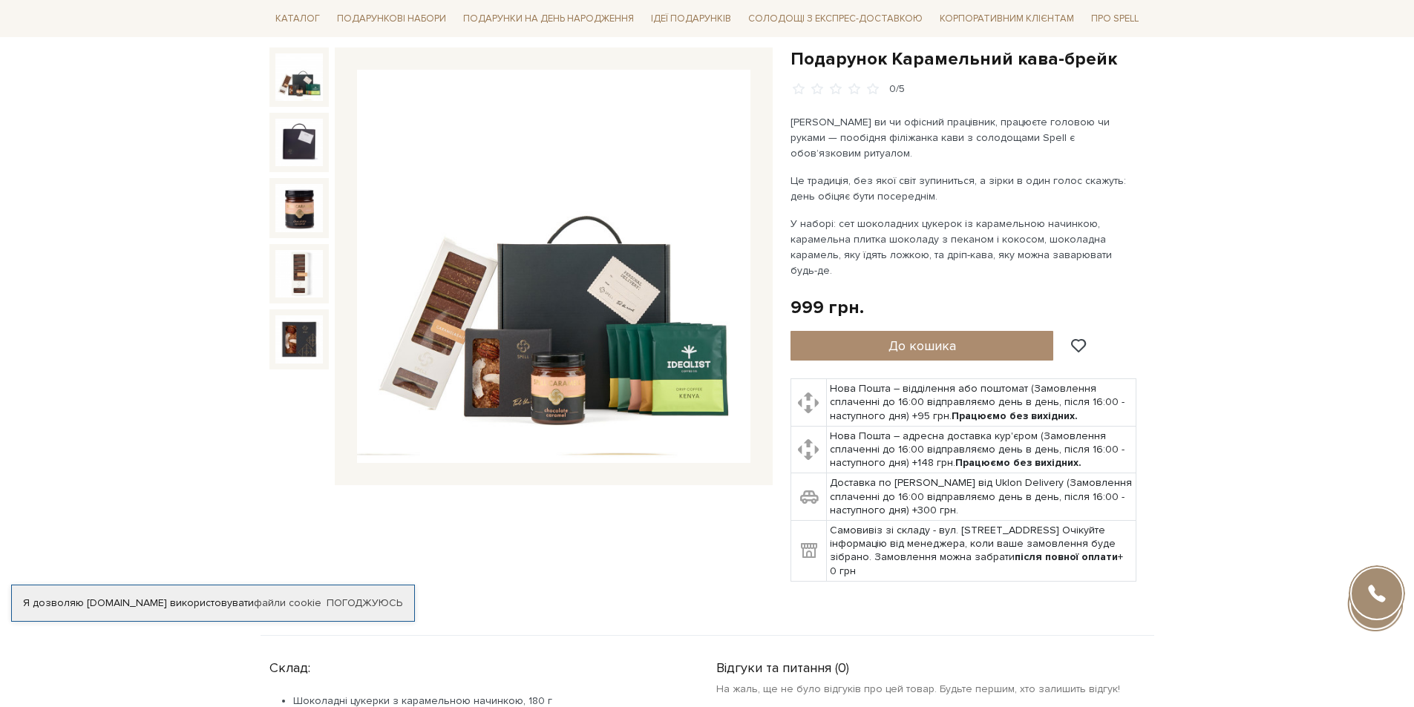
scroll to position [519, 0]
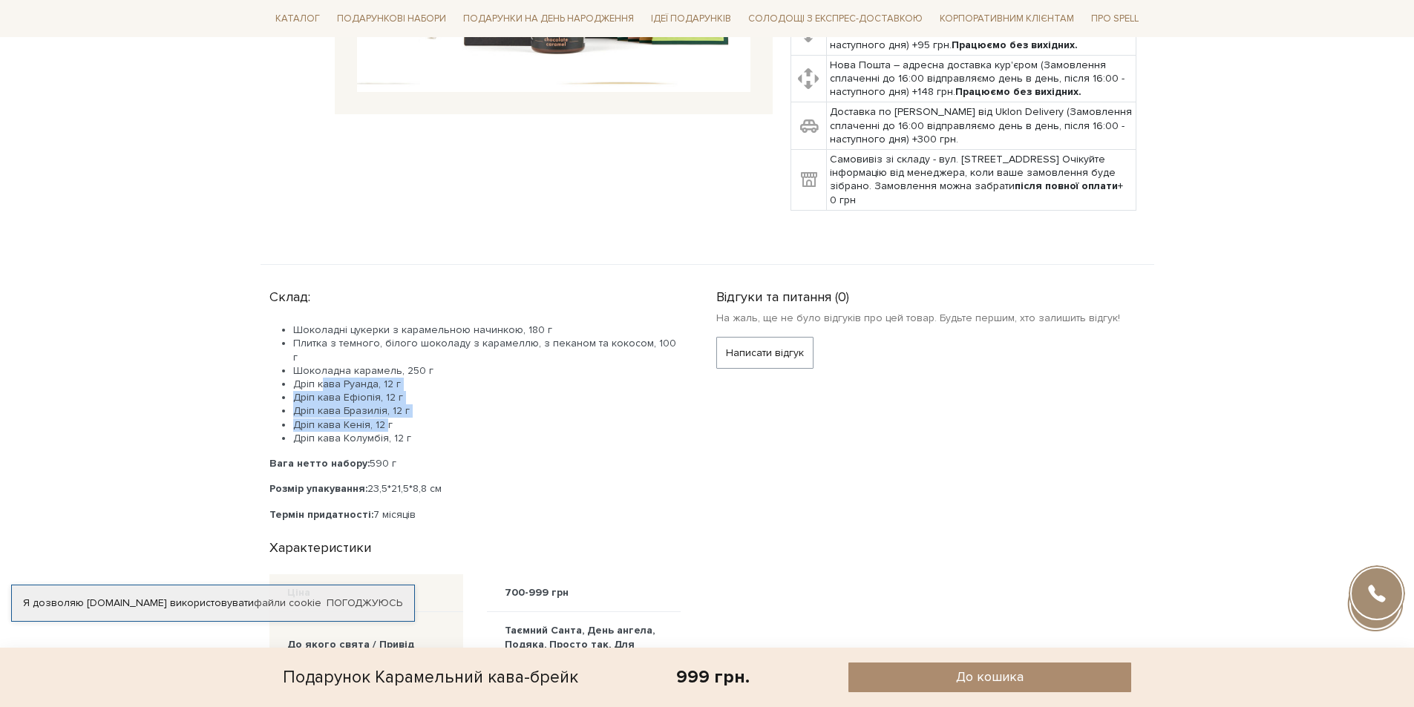
drag, startPoint x: 324, startPoint y: 357, endPoint x: 391, endPoint y: 405, distance: 83.0
click at [386, 398] on ul "Шоколадні цукерки з карамельною начинкою, 180 г Плитка з темного, білого шокола…" at bounding box center [474, 385] width 411 height 122
click at [393, 432] on li "Дріп кава Колумбія, 12 г" at bounding box center [486, 438] width 387 height 13
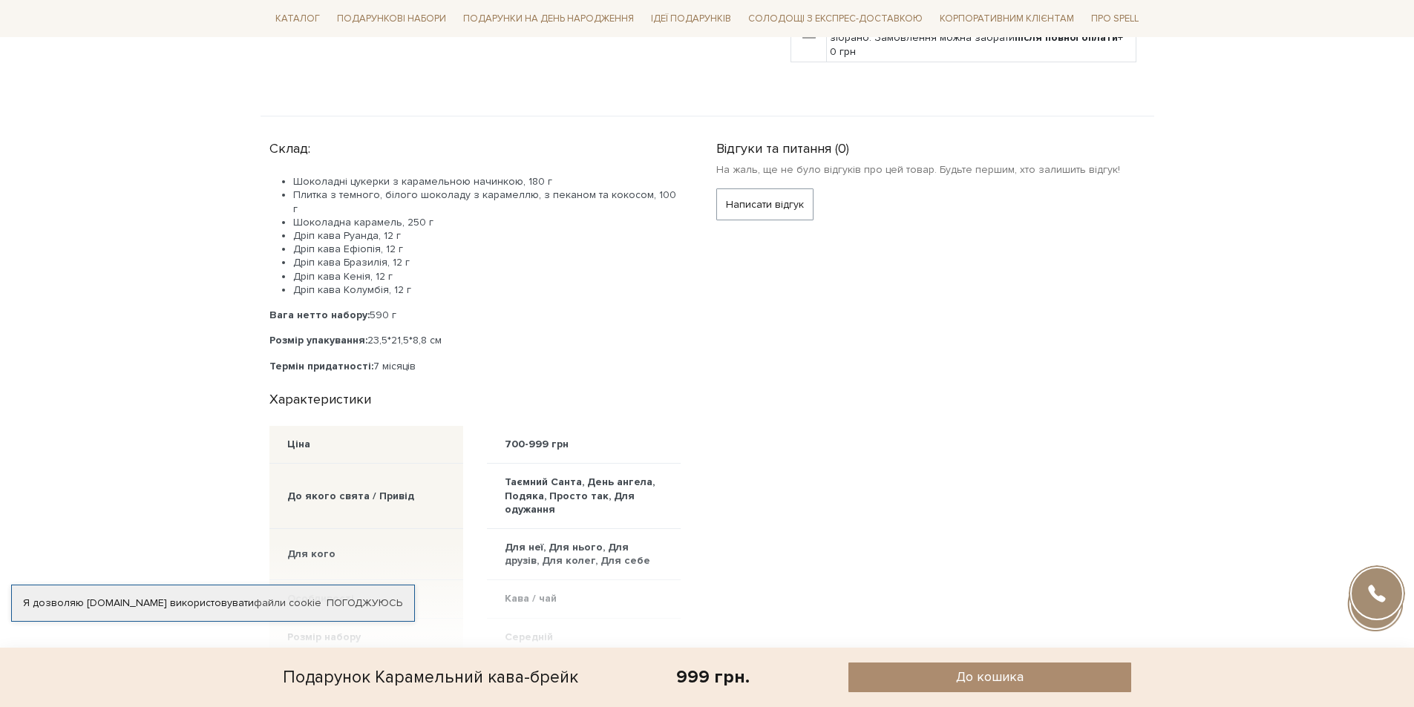
scroll to position [890, 0]
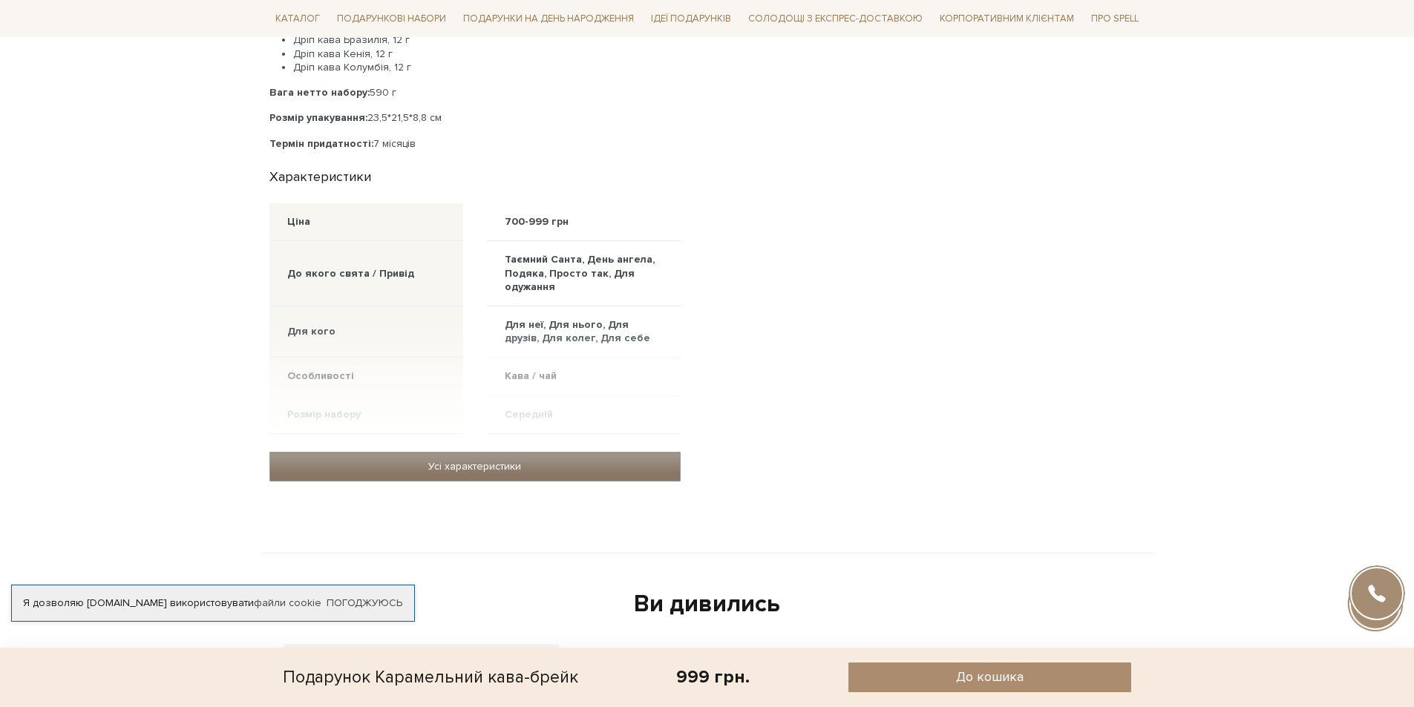
click at [491, 453] on link "Усі характеристики" at bounding box center [475, 467] width 410 height 28
